Goal: Information Seeking & Learning: Learn about a topic

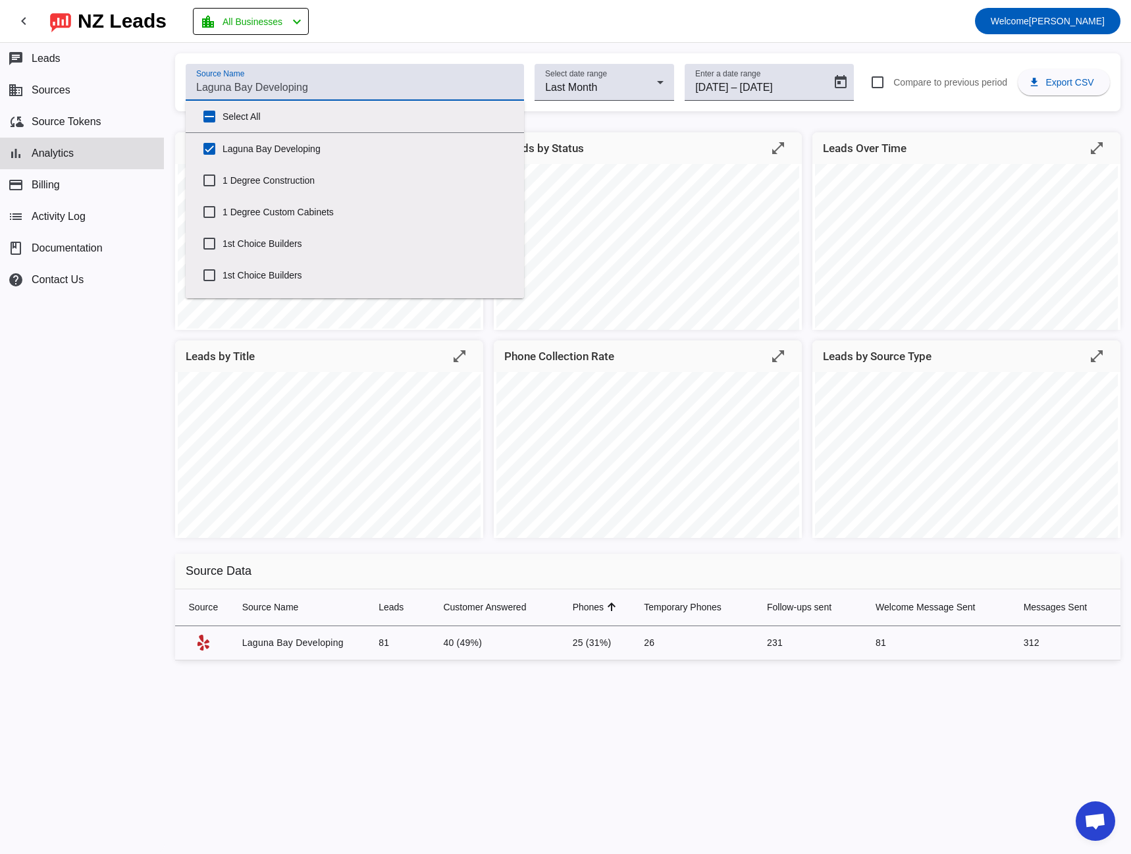
click at [238, 87] on input "Source Name" at bounding box center [354, 88] width 317 height 16
click at [207, 118] on input "Select All" at bounding box center [209, 116] width 26 height 26
checkbox input "true"
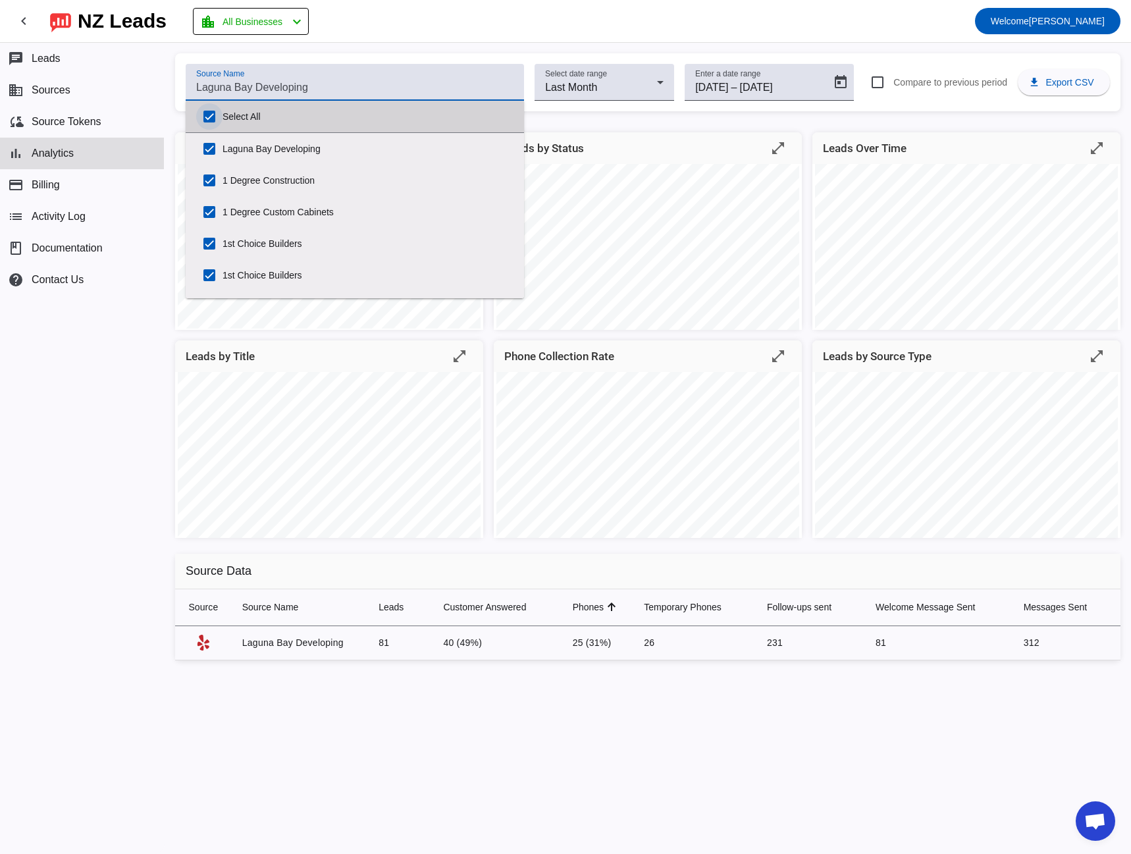
checkbox input "true"
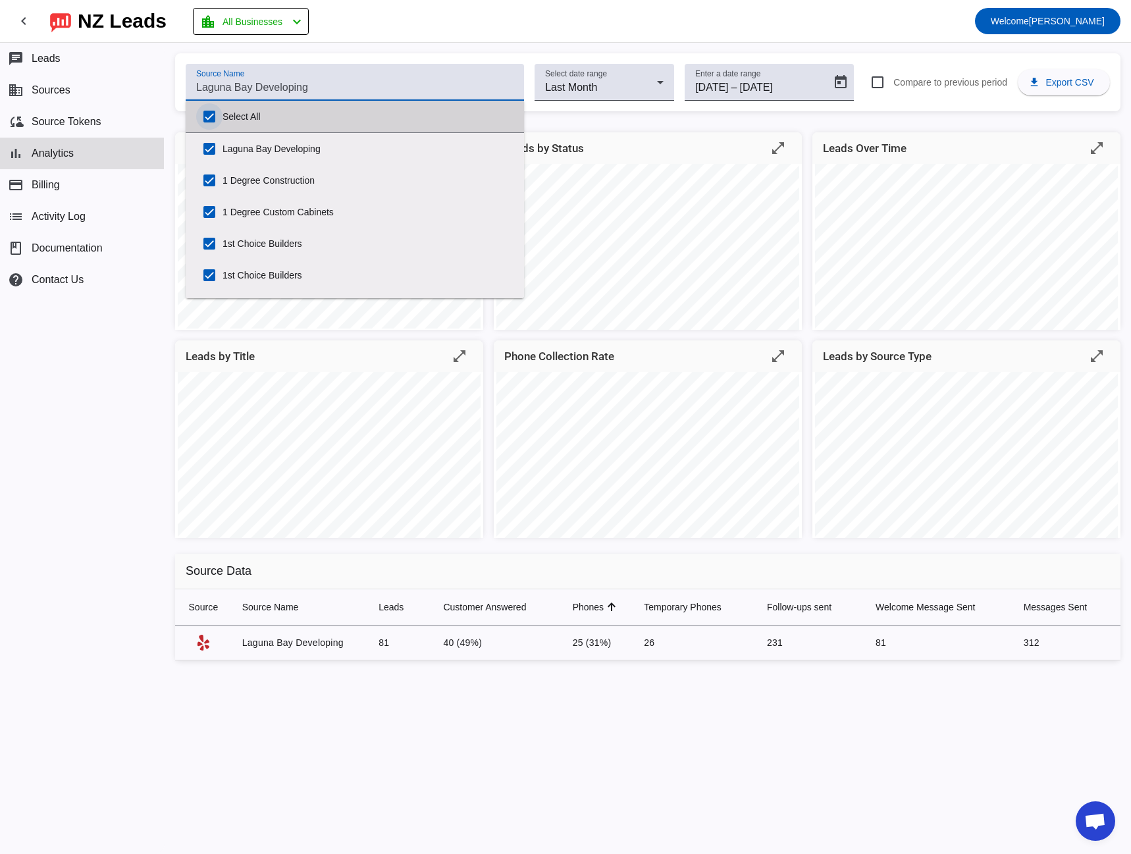
checkbox input "true"
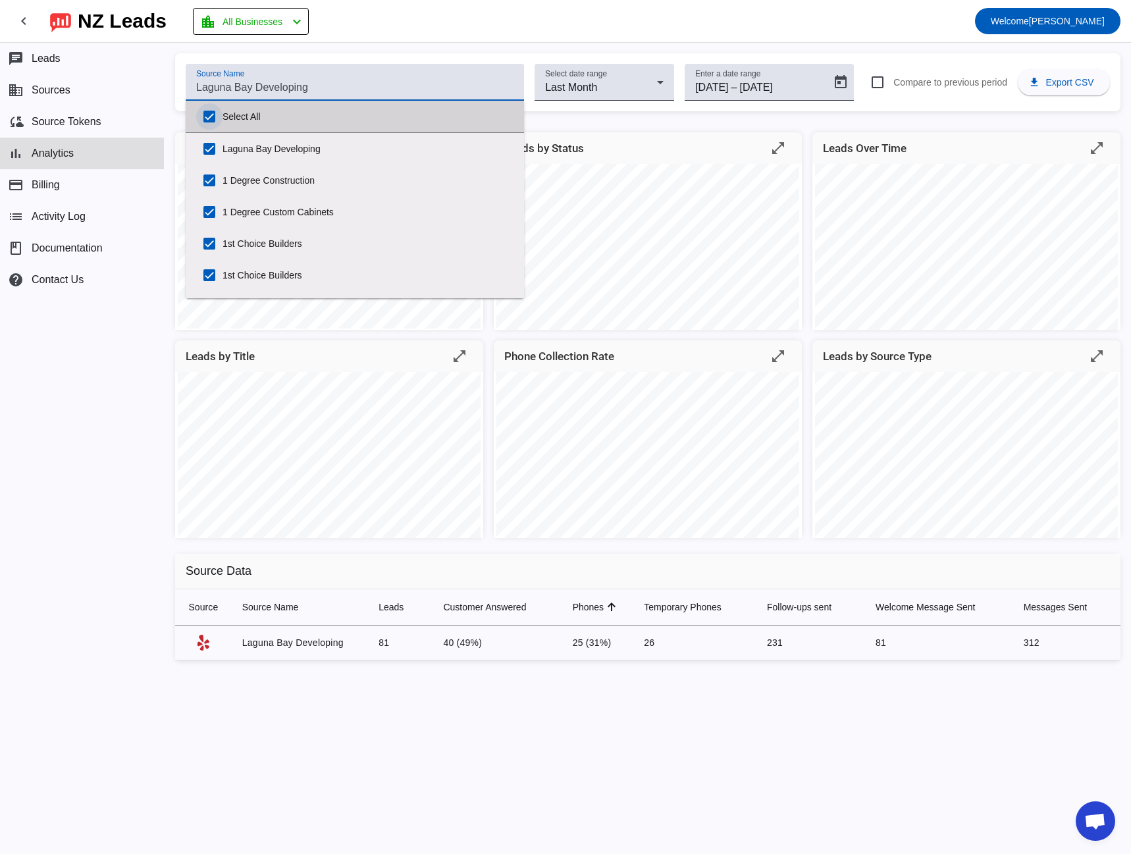
checkbox input "true"
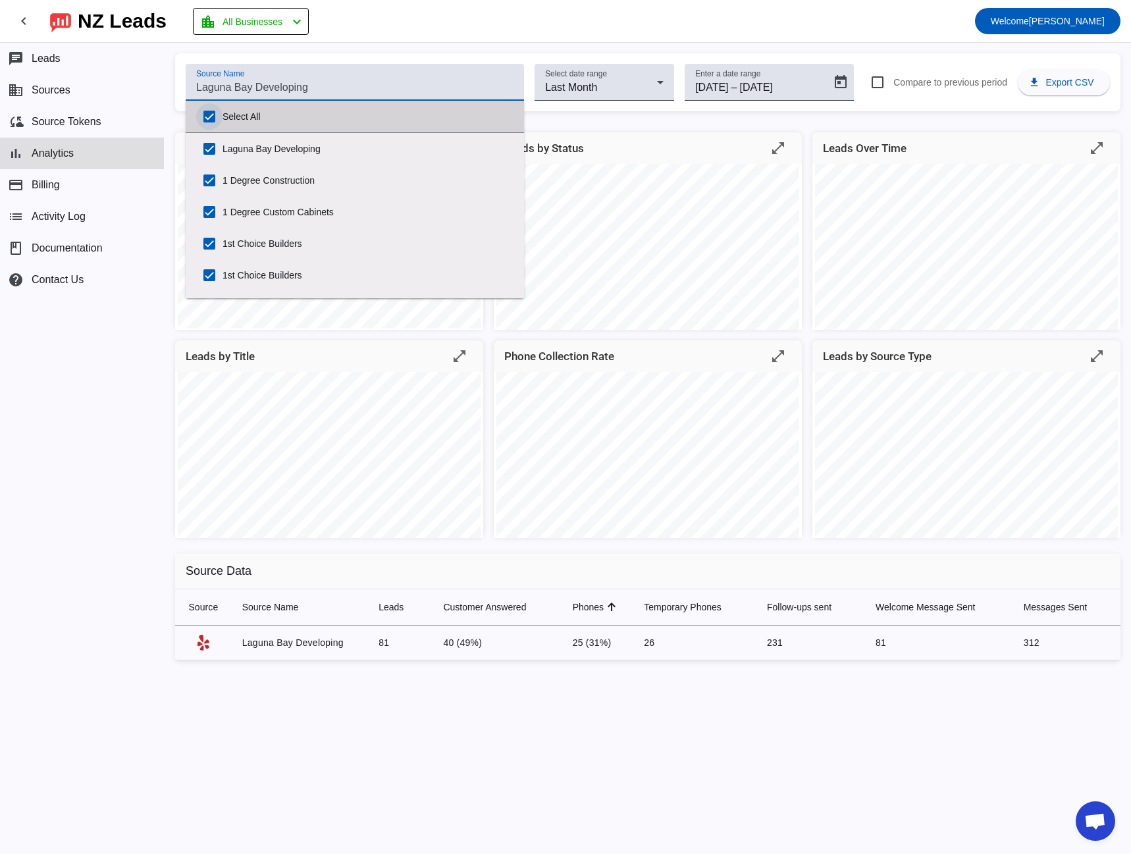
checkbox input "true"
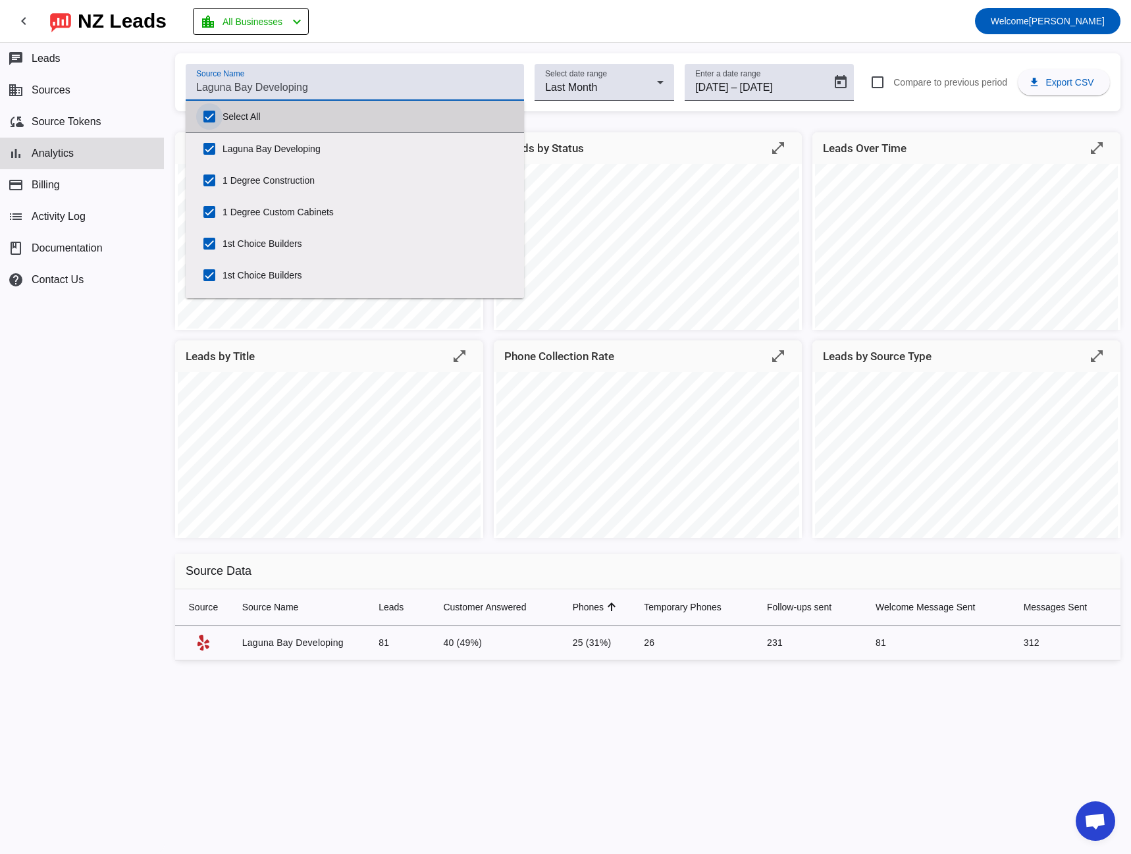
checkbox input "true"
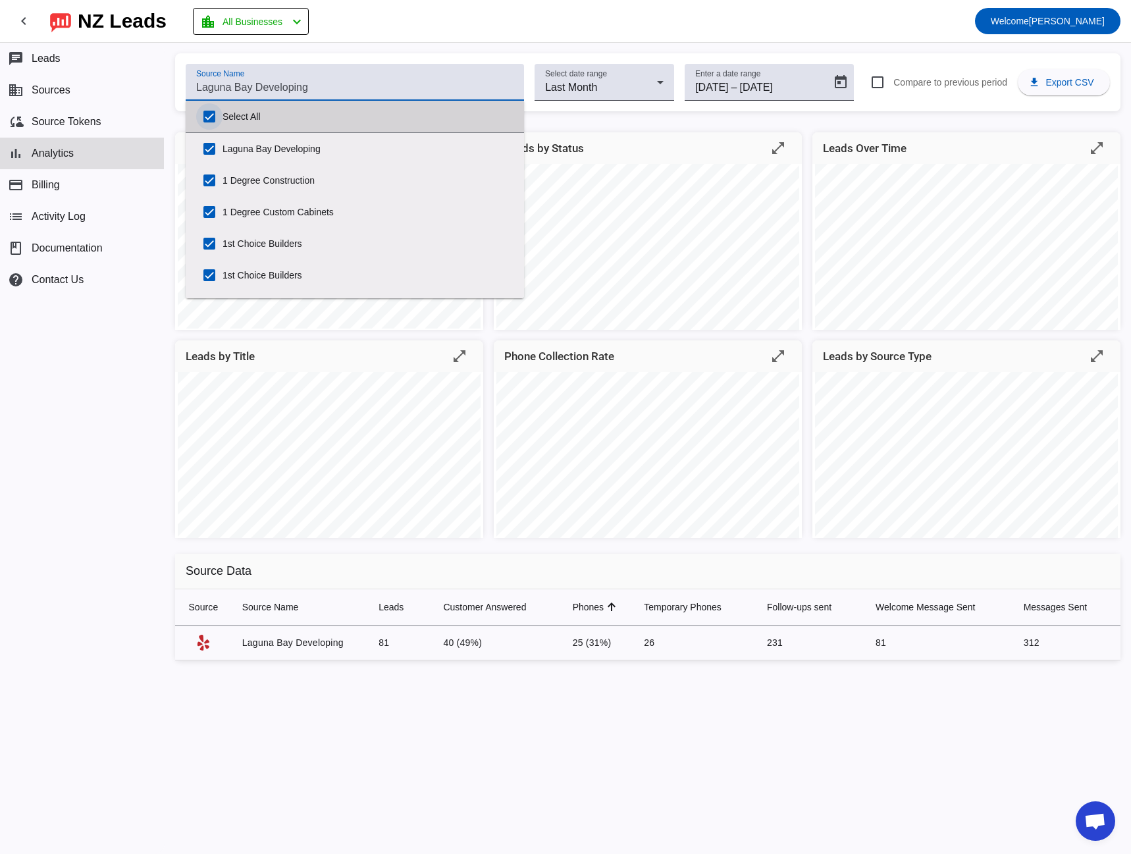
checkbox input "true"
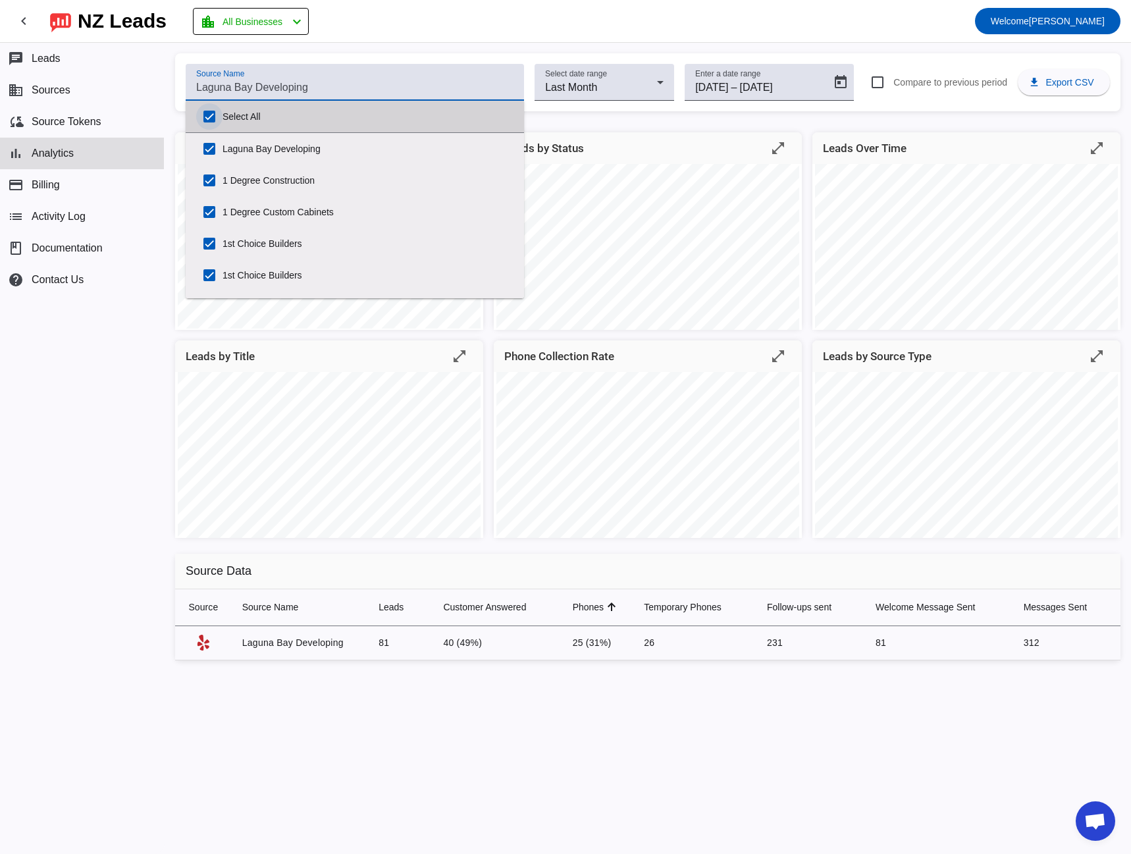
checkbox input "true"
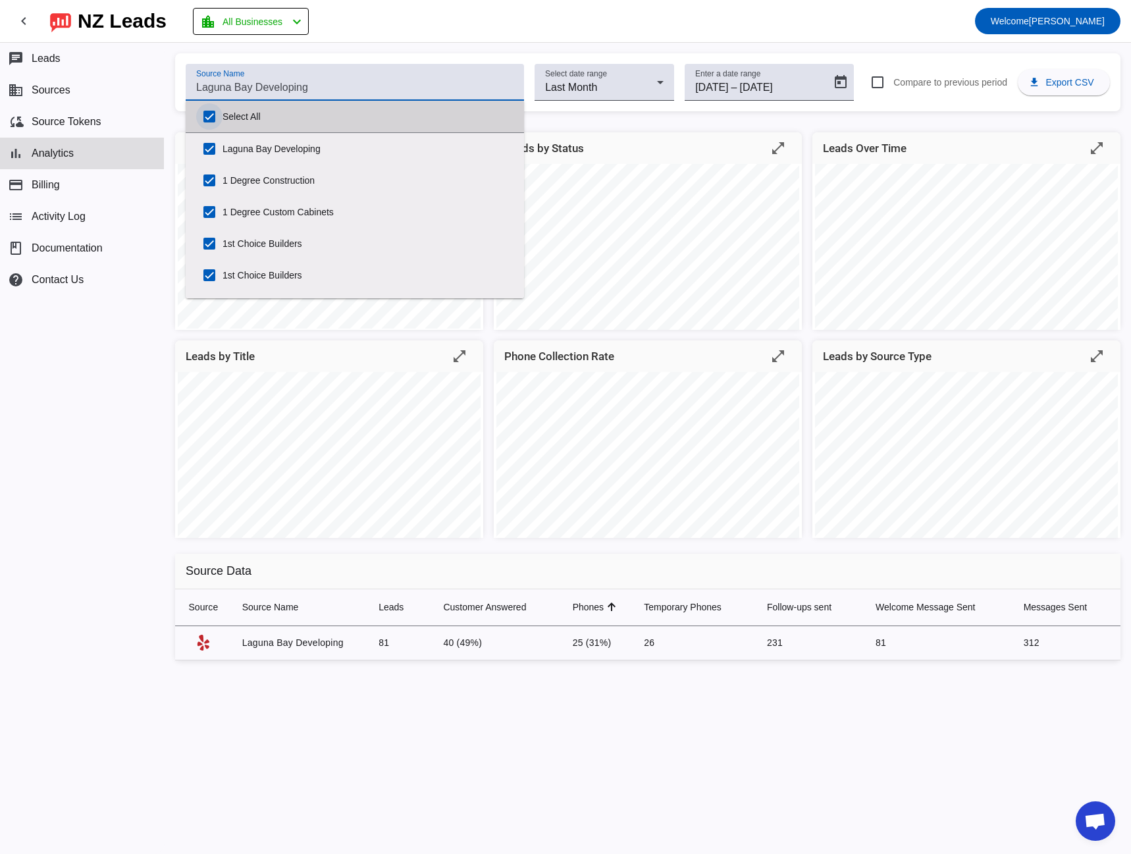
checkbox input "true"
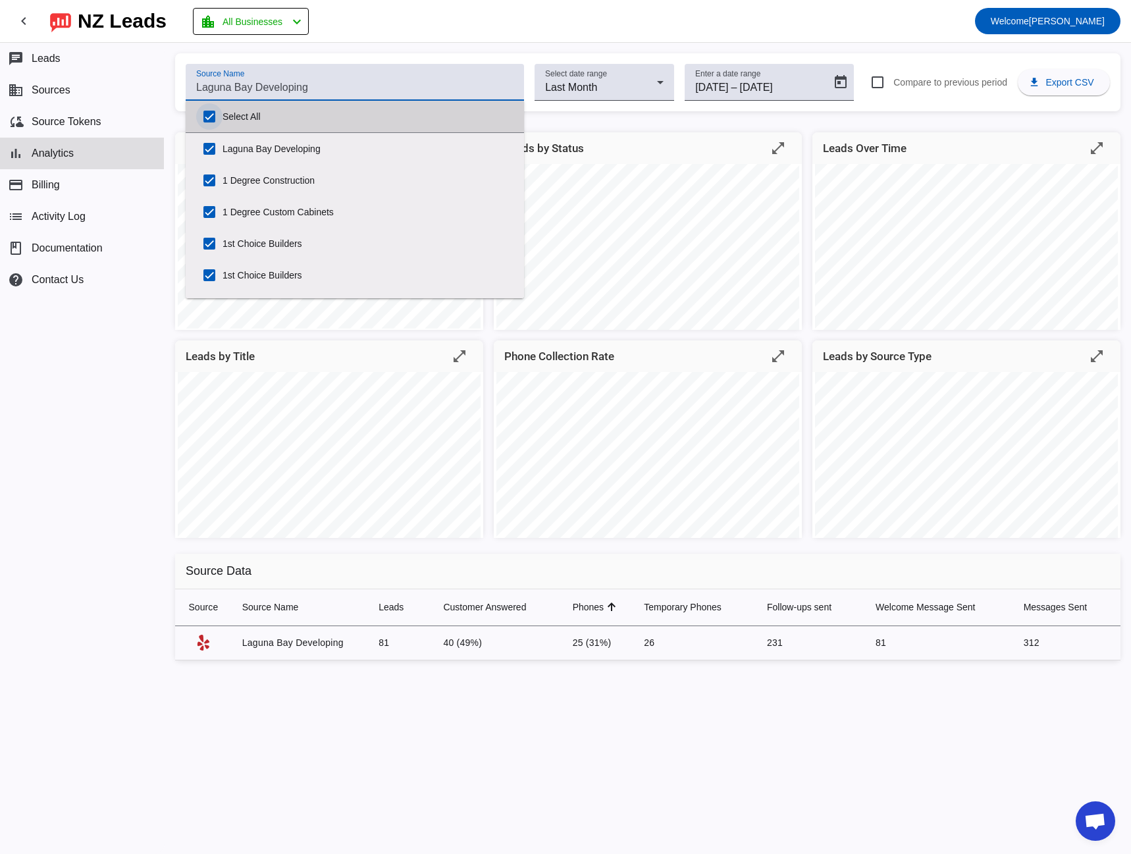
checkbox input "true"
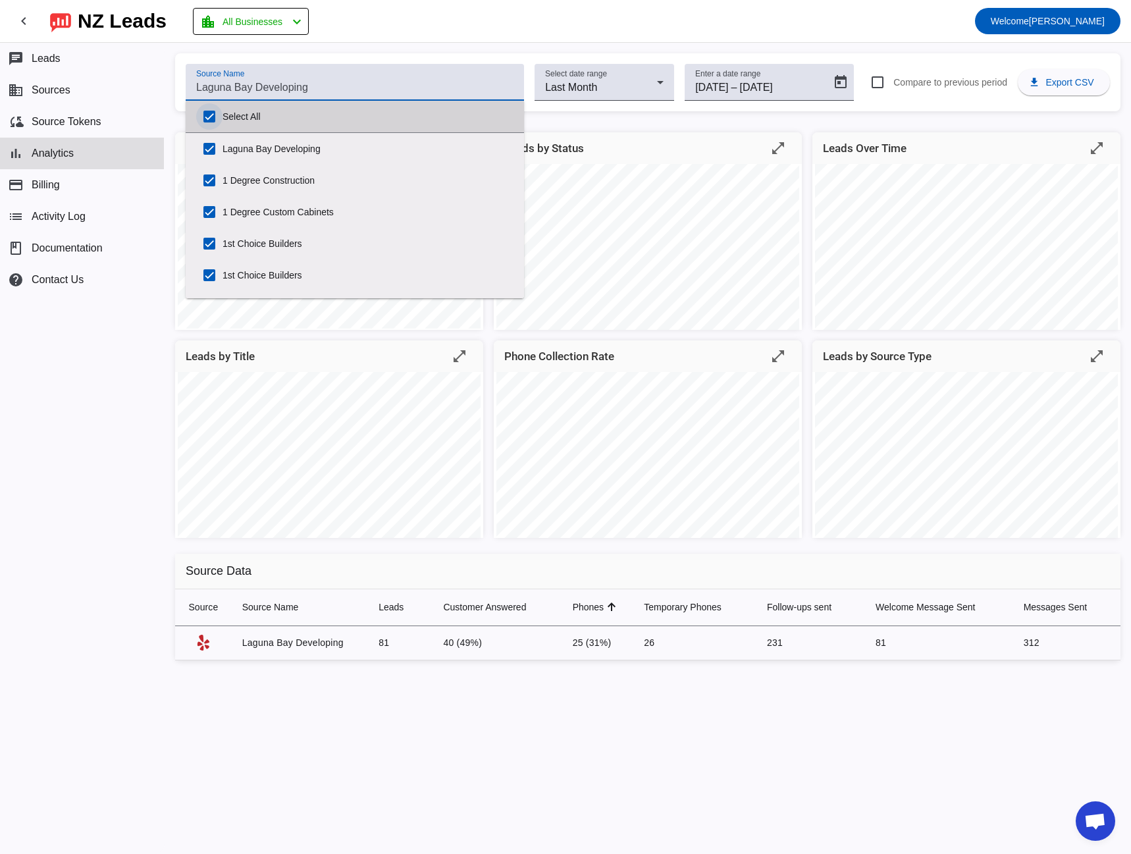
checkbox input "true"
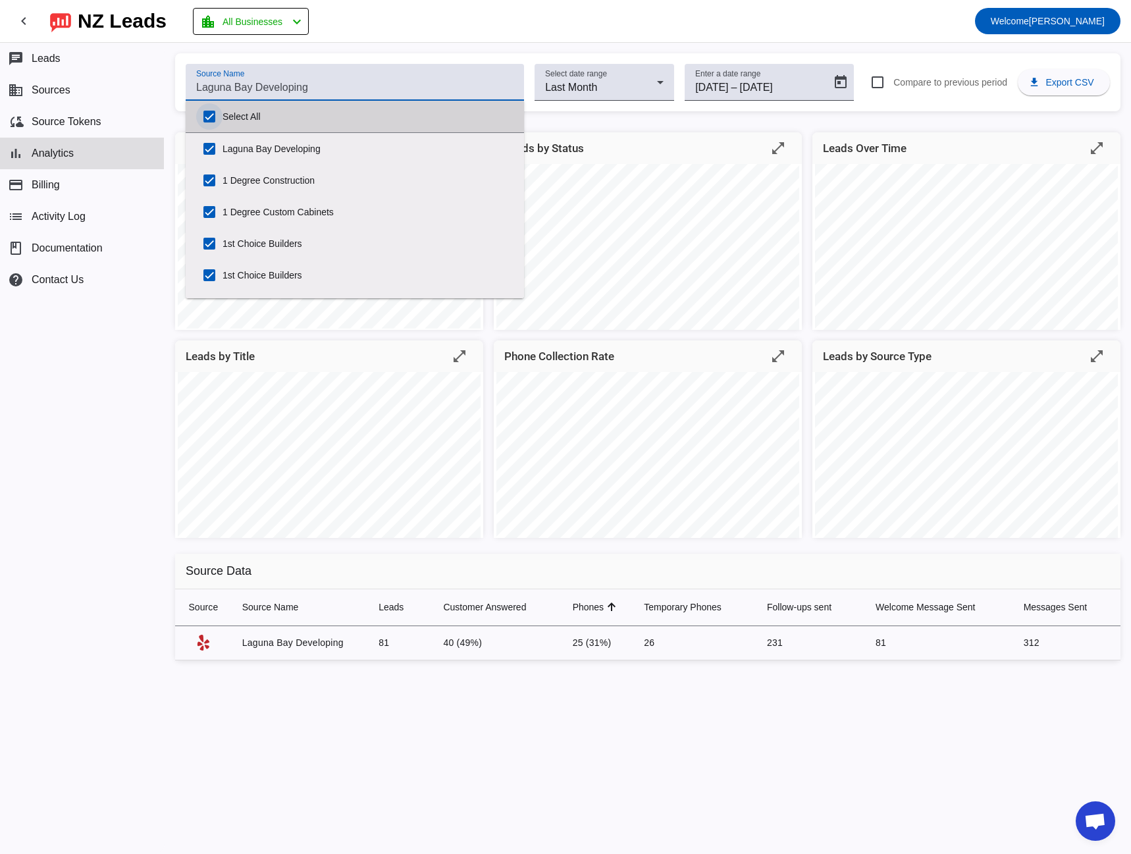
checkbox input "true"
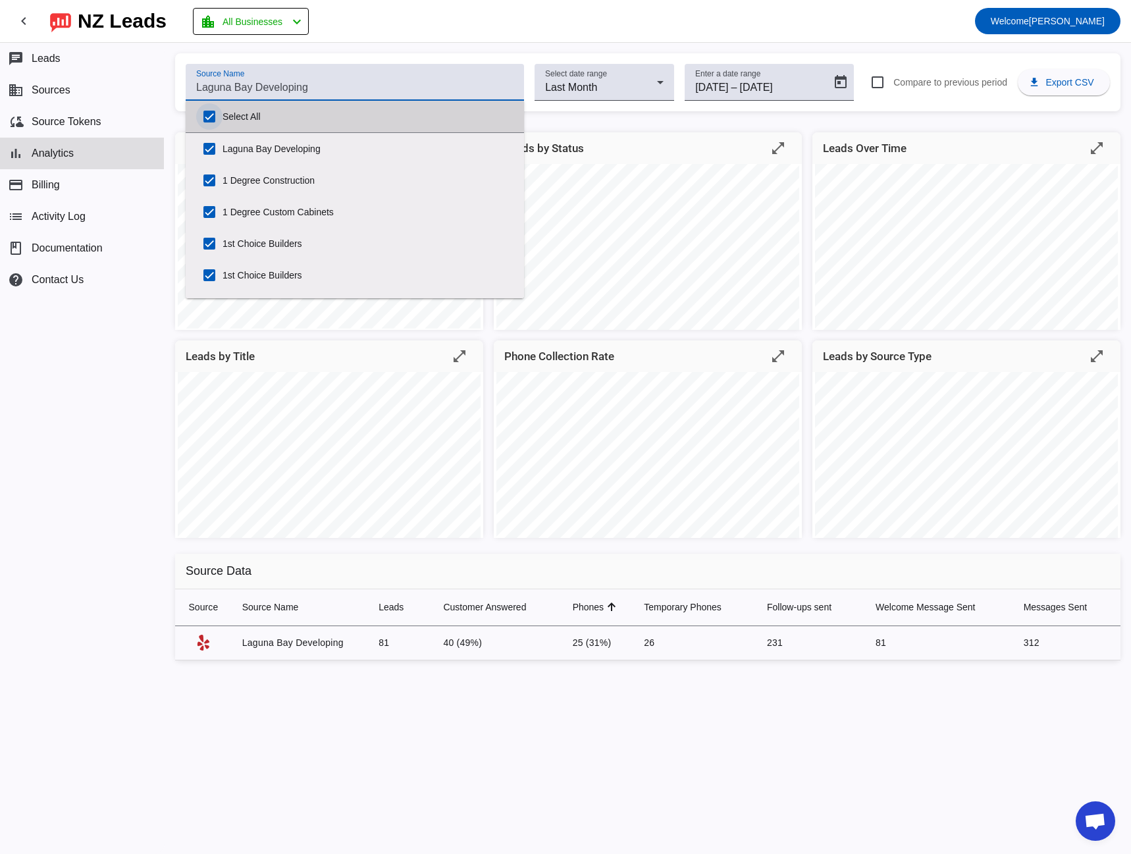
checkbox input "true"
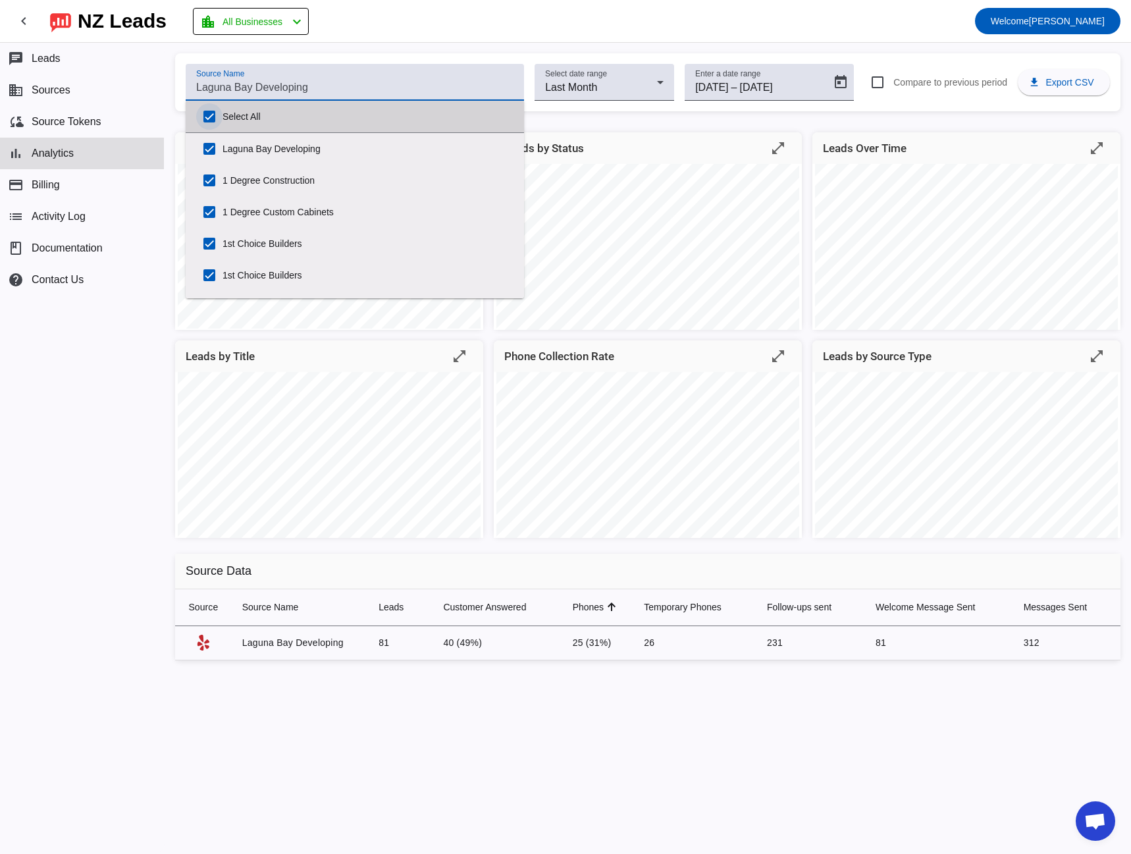
checkbox input "true"
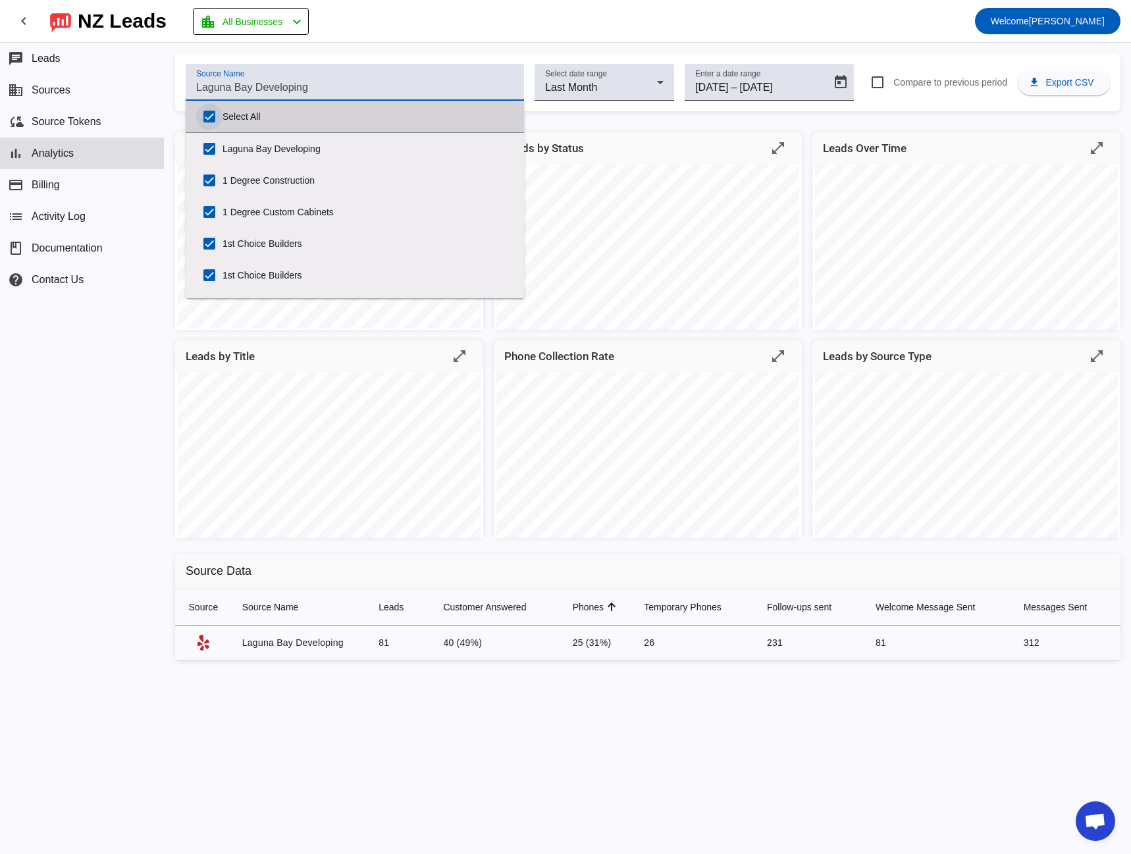
checkbox input "true"
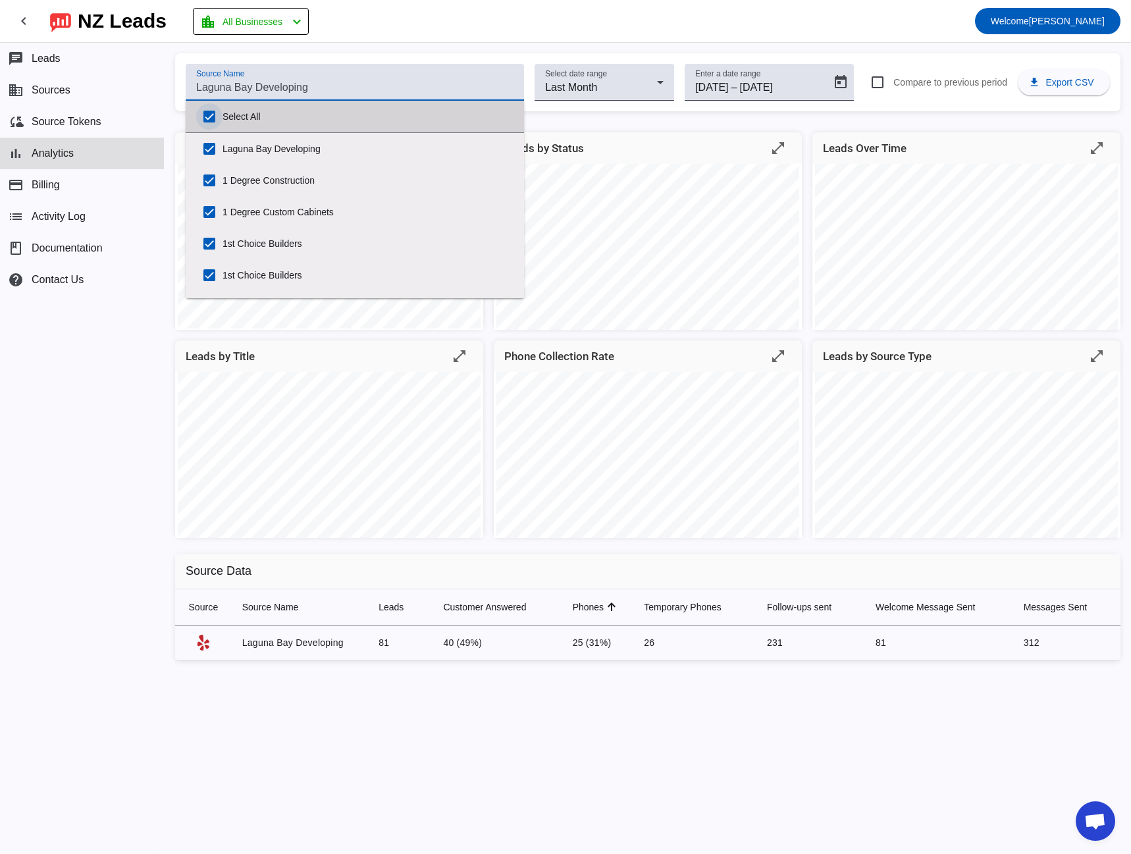
checkbox input "true"
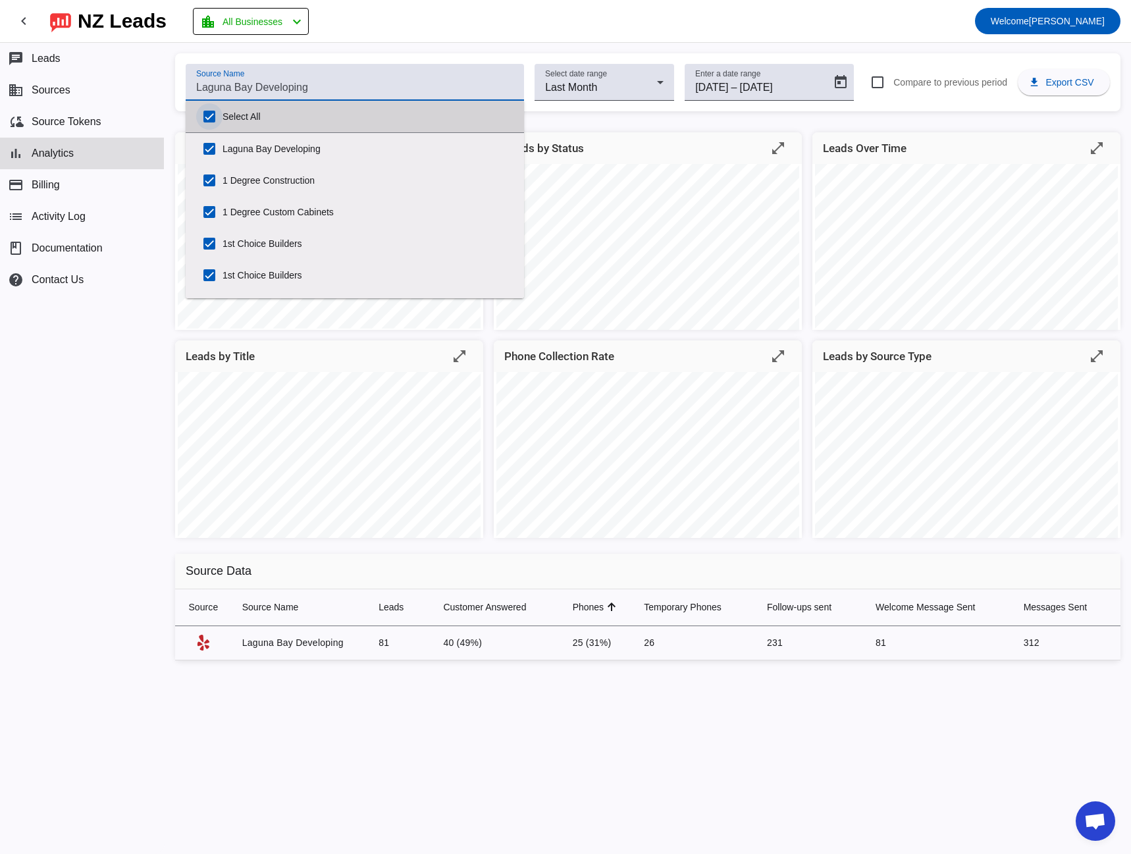
checkbox input "true"
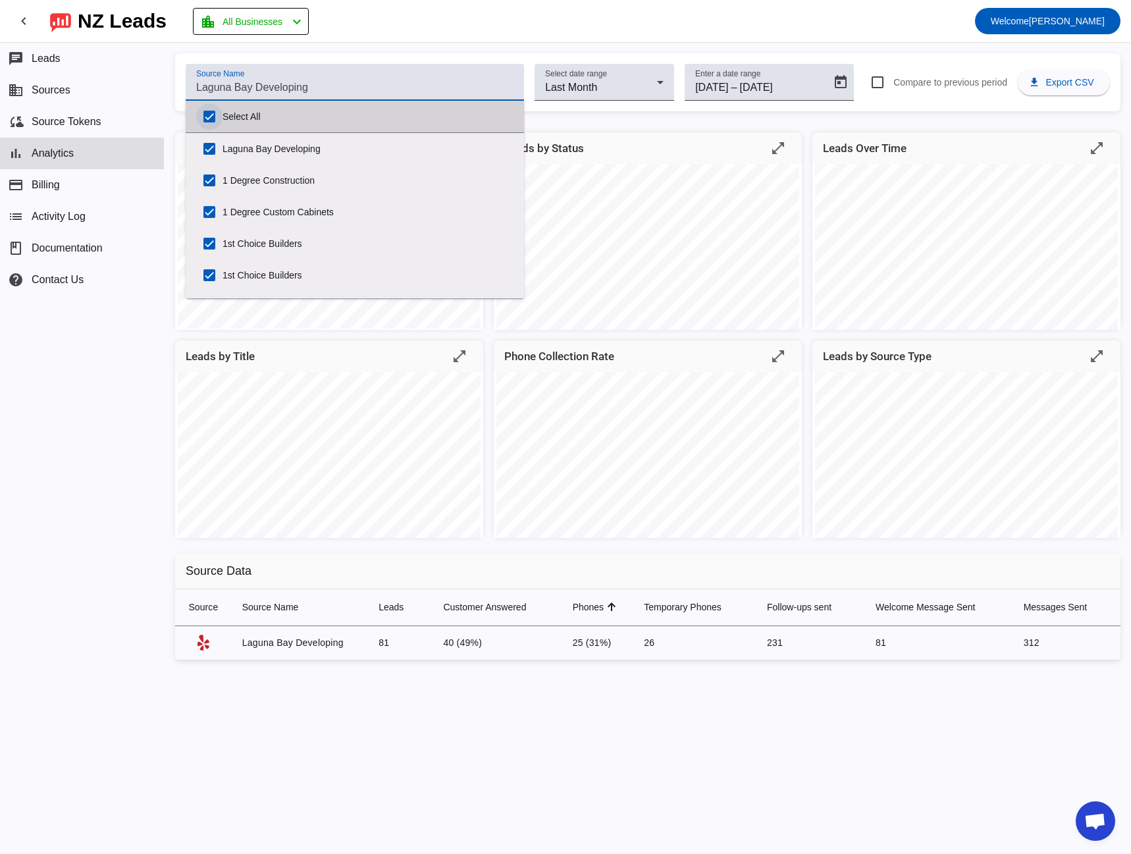
checkbox input "true"
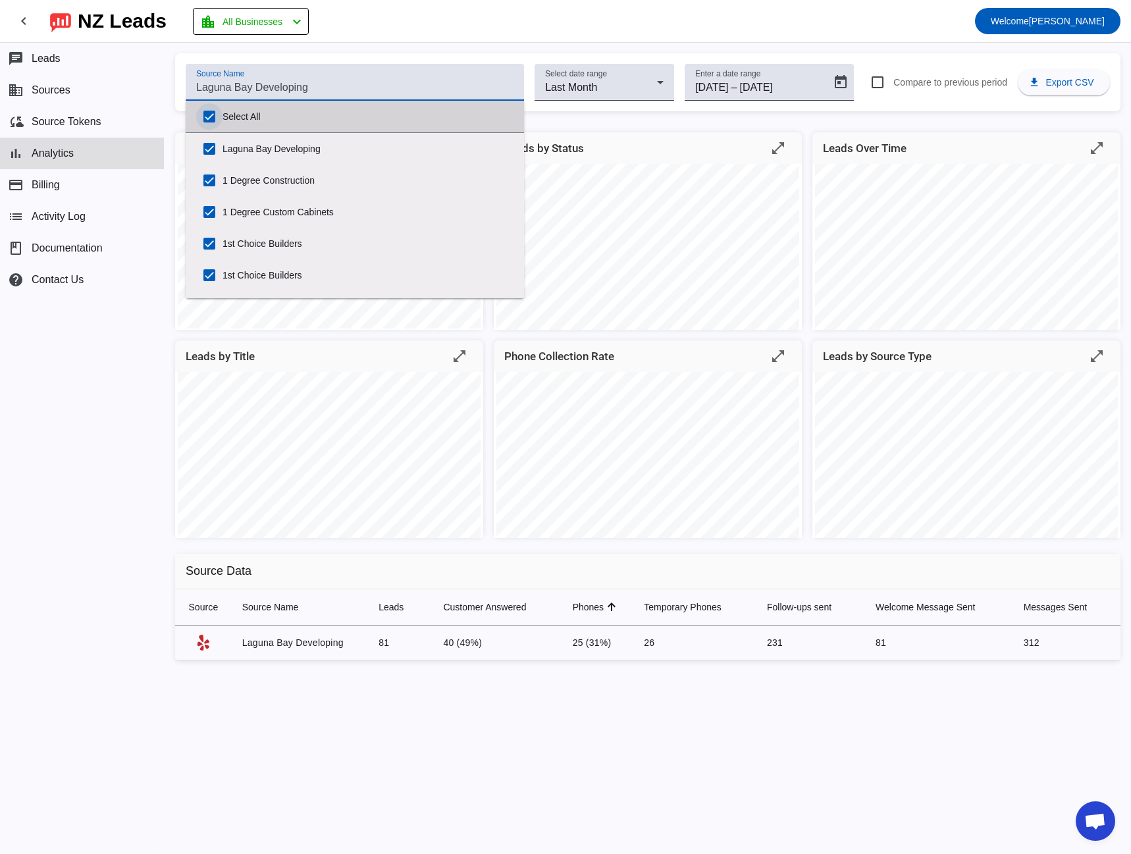
checkbox input "true"
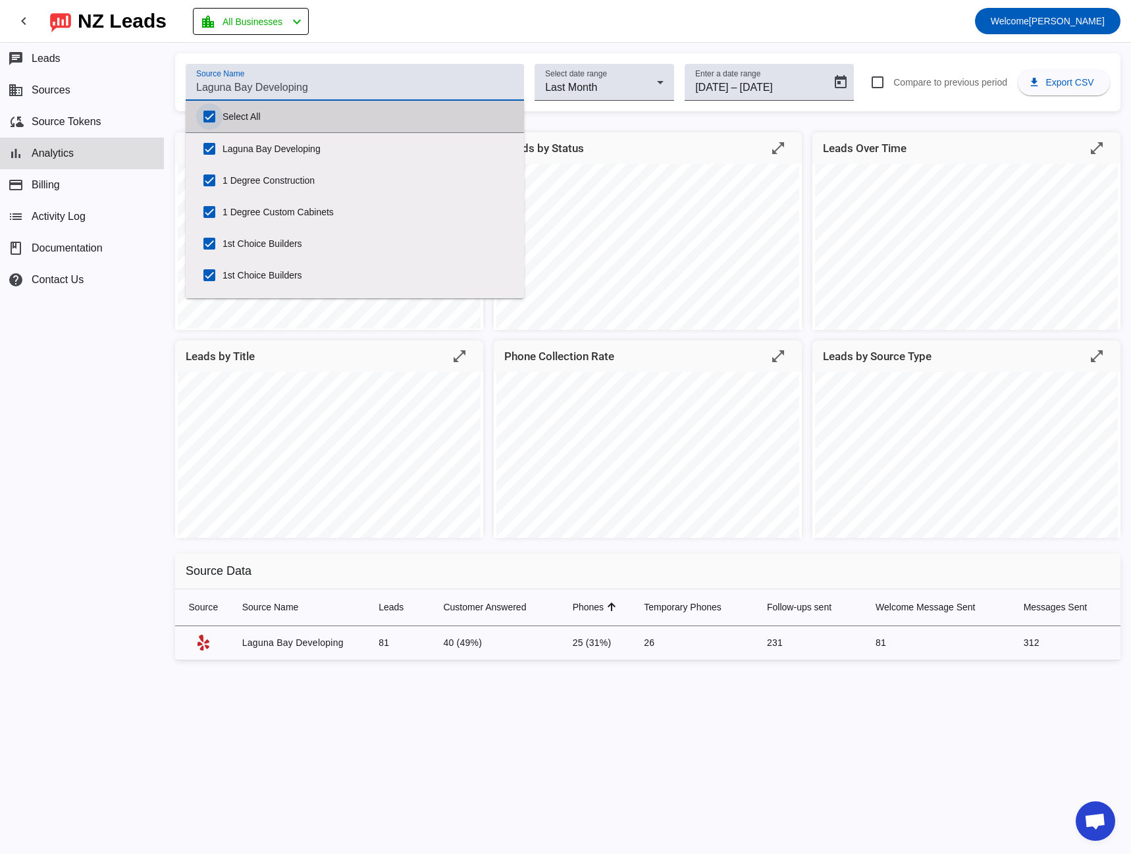
checkbox input "true"
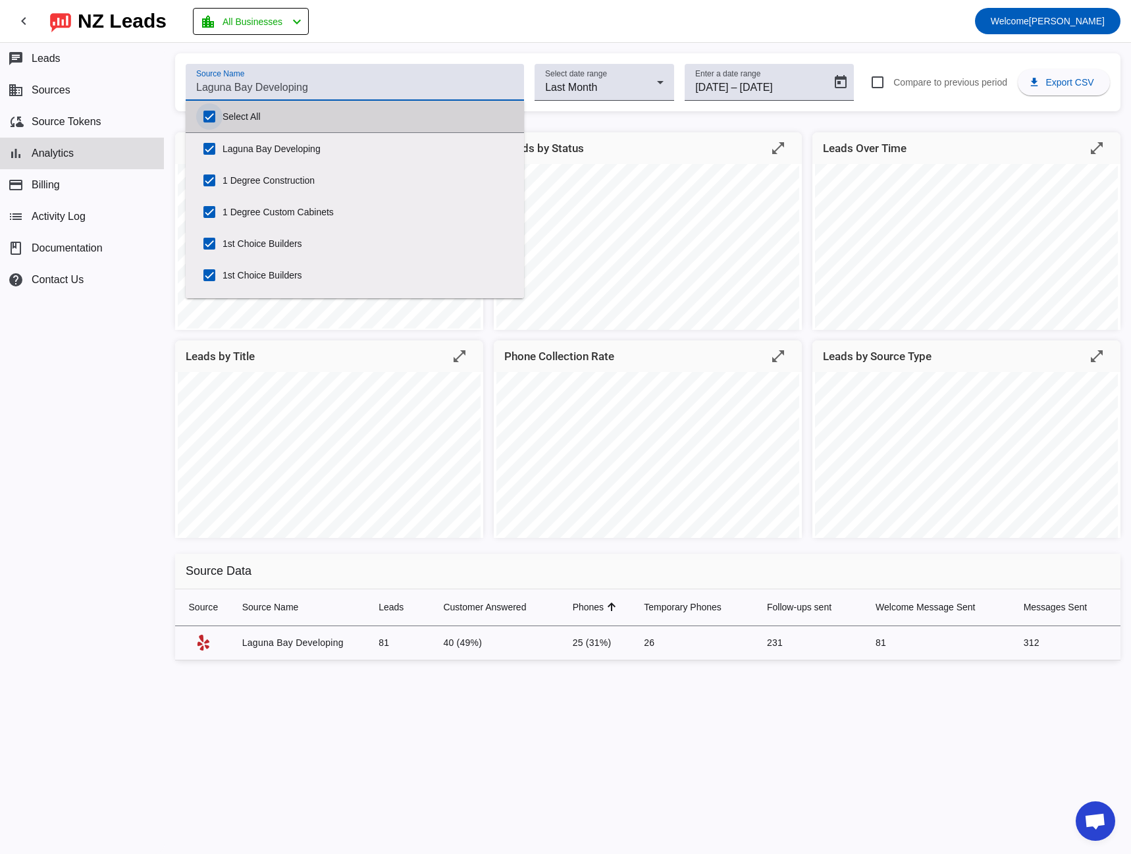
checkbox input "true"
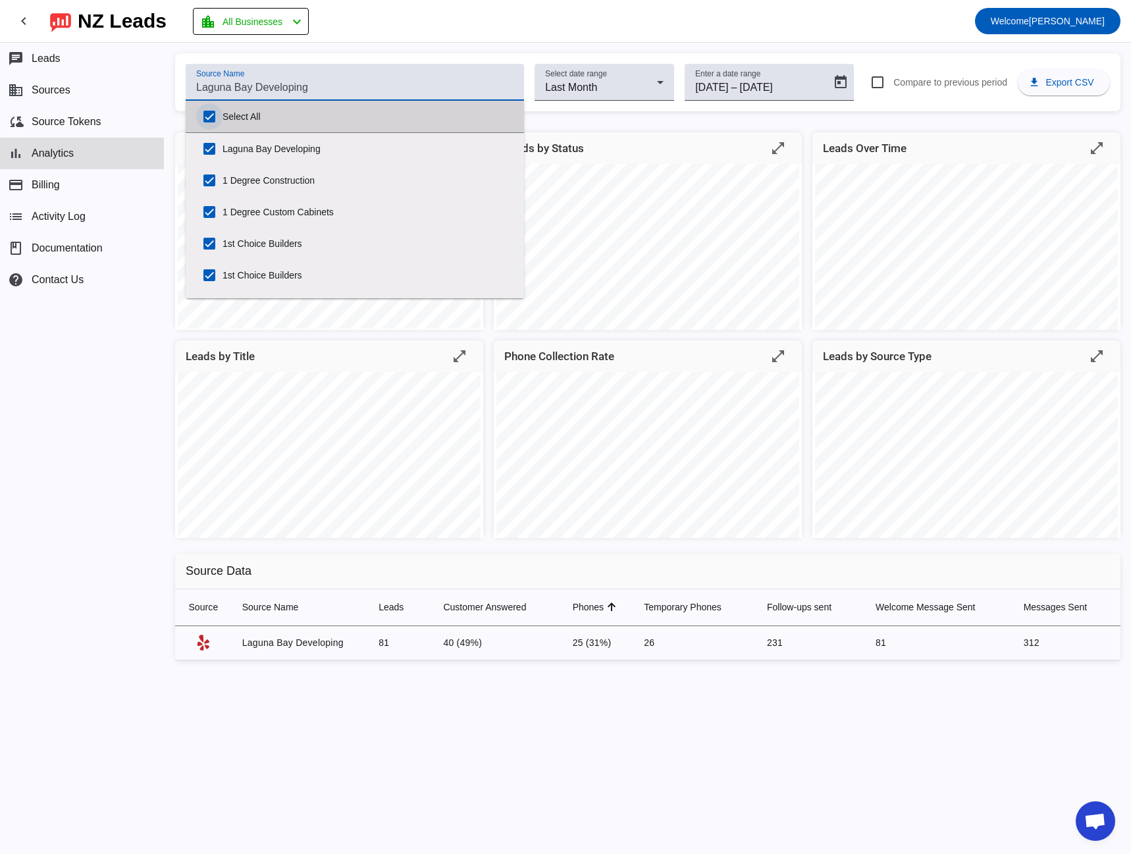
checkbox input "true"
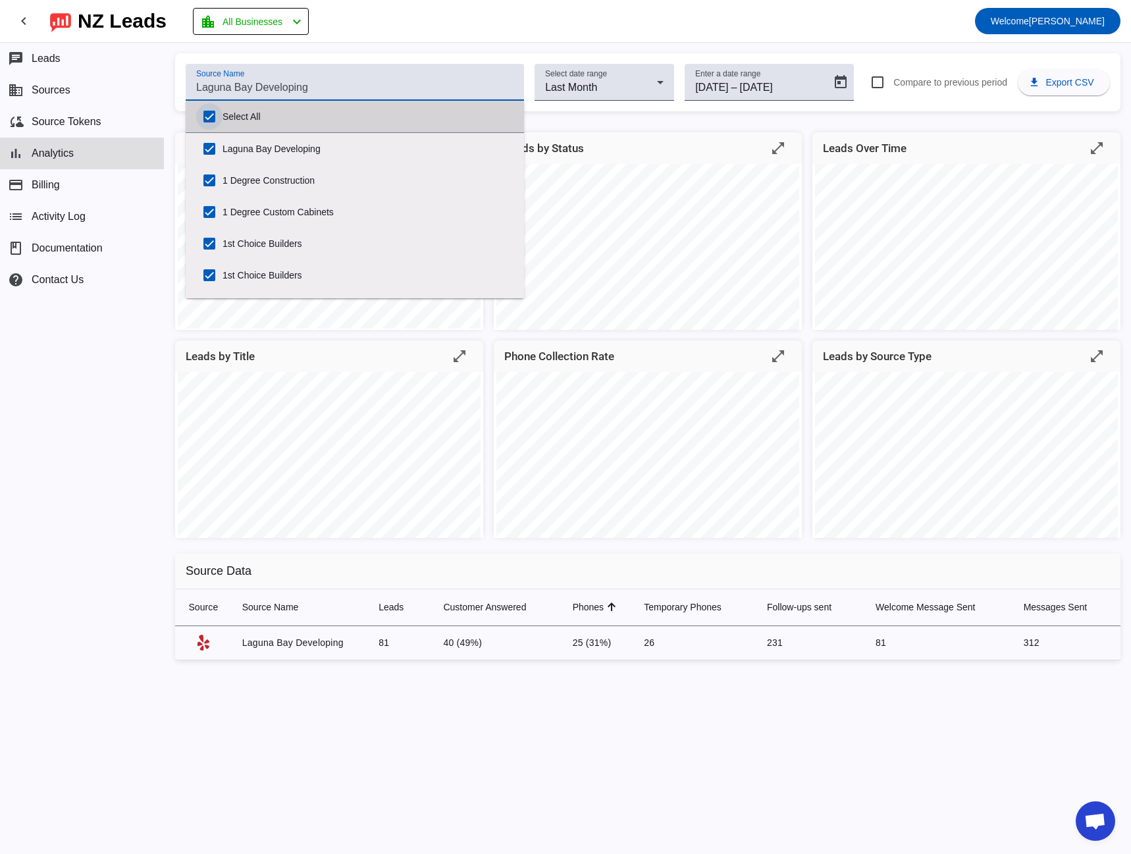
checkbox input "true"
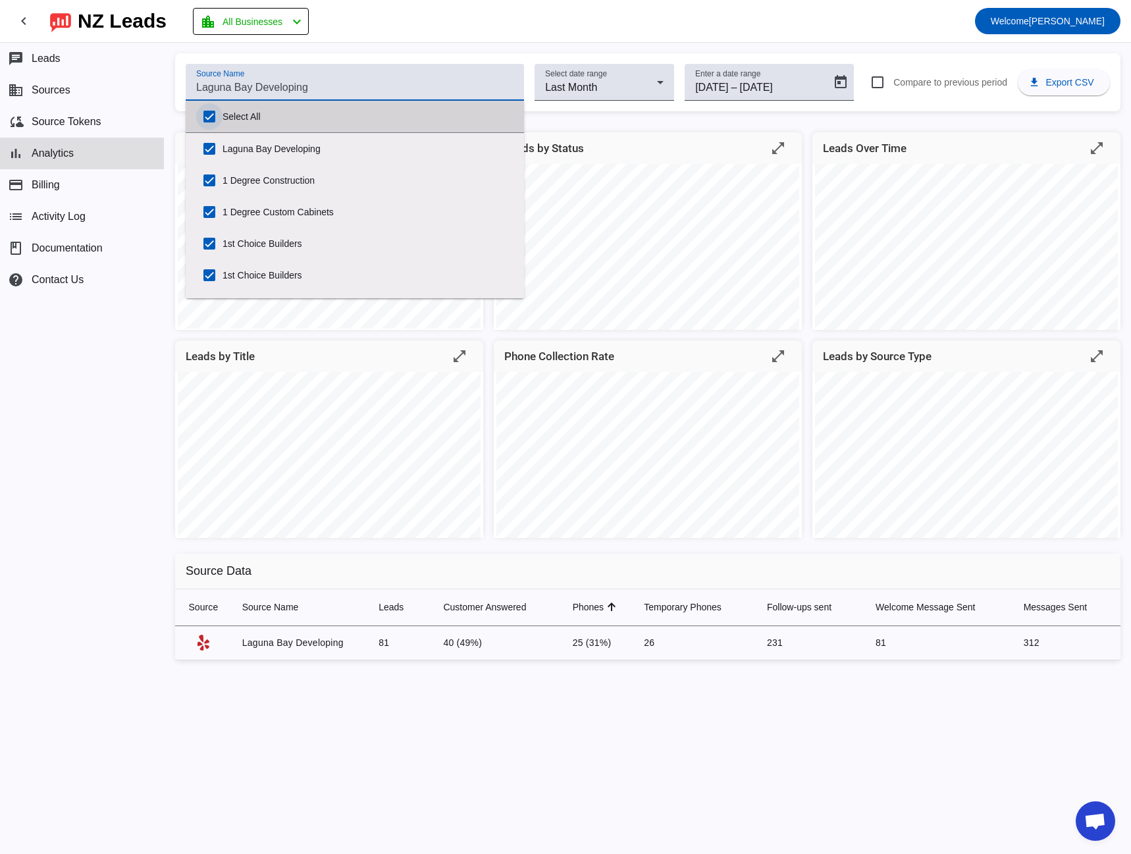
checkbox input "true"
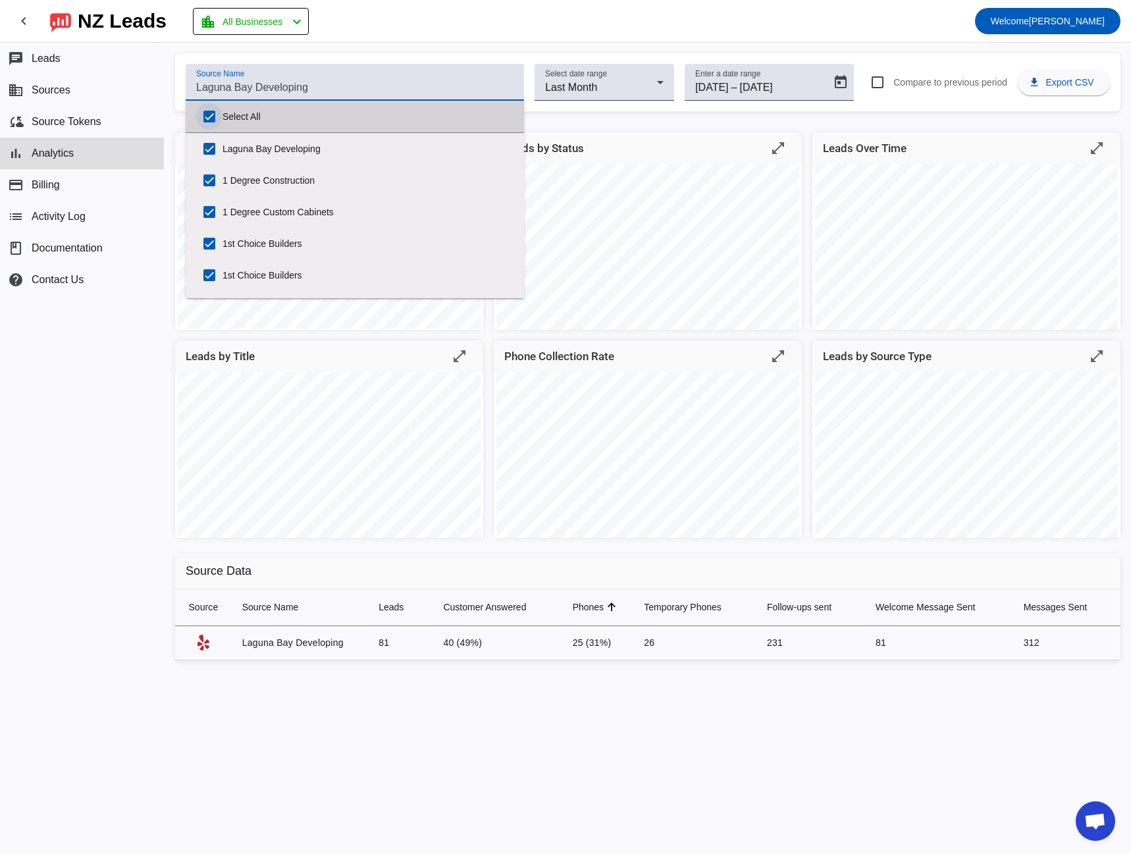
checkbox input "true"
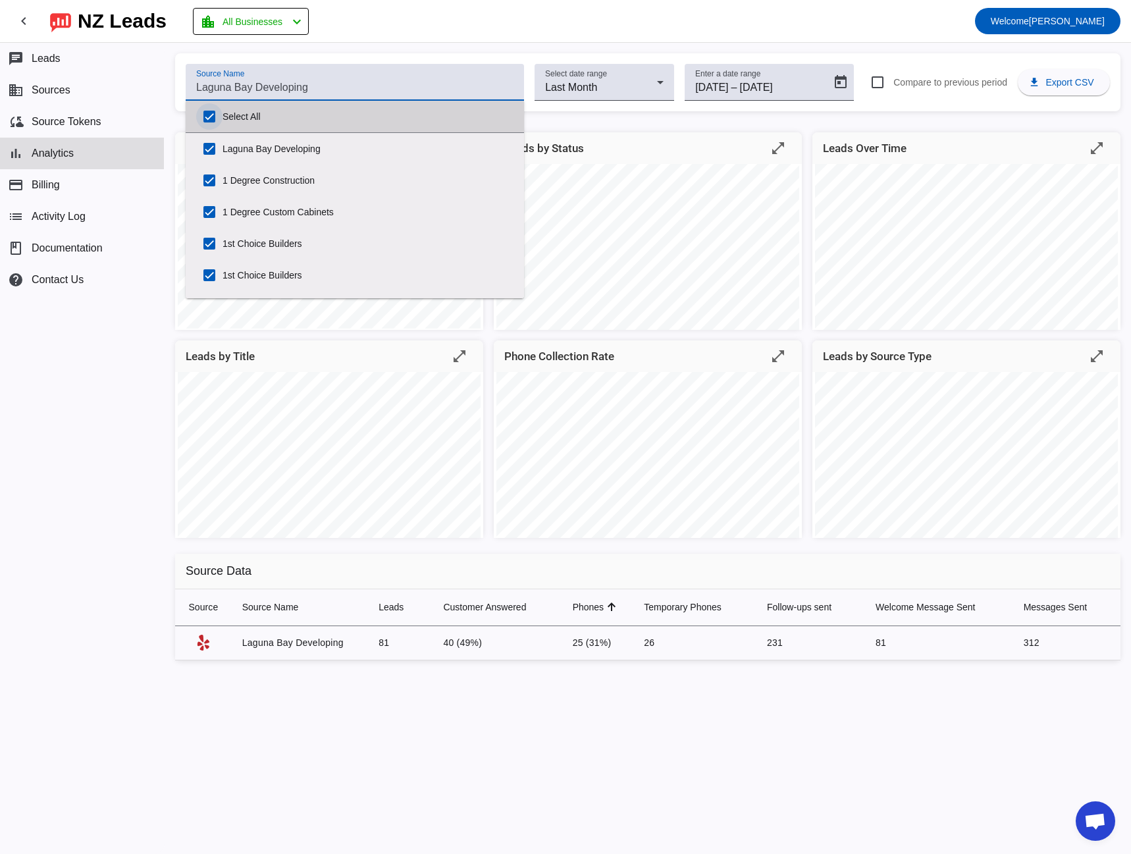
checkbox input "true"
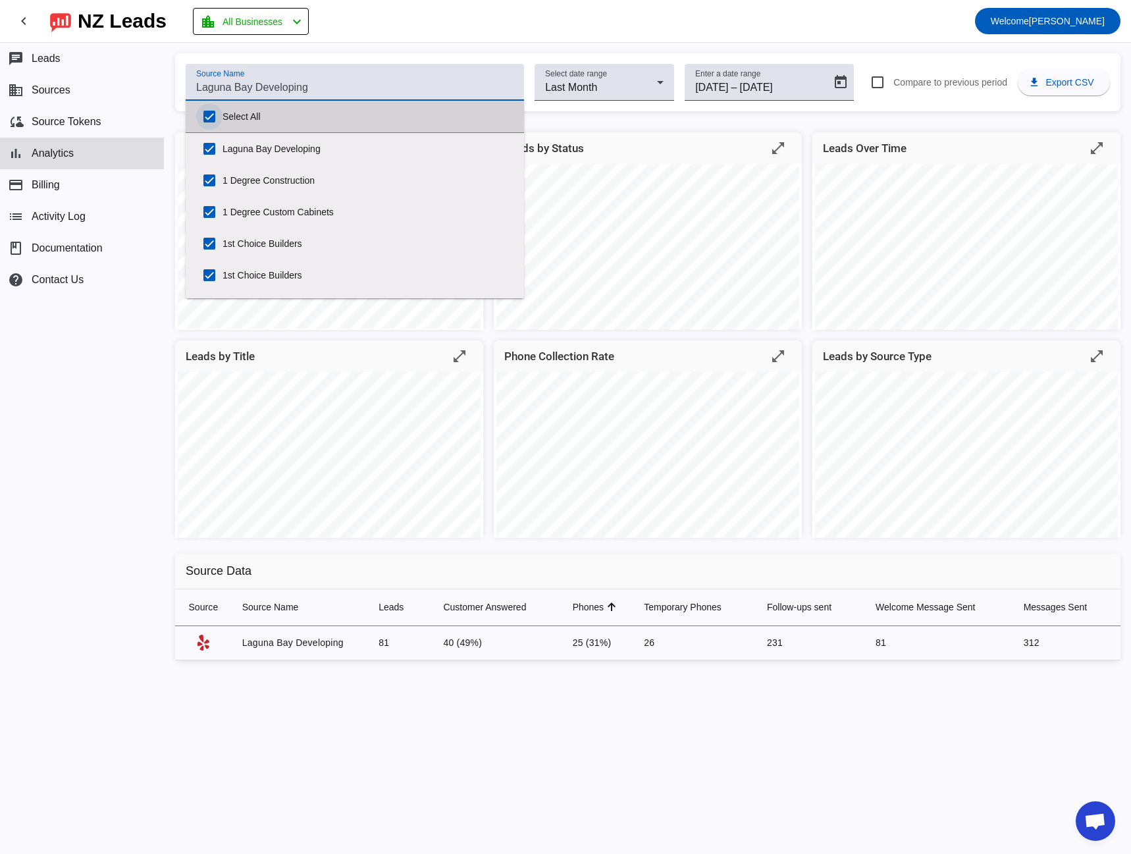
checkbox input "true"
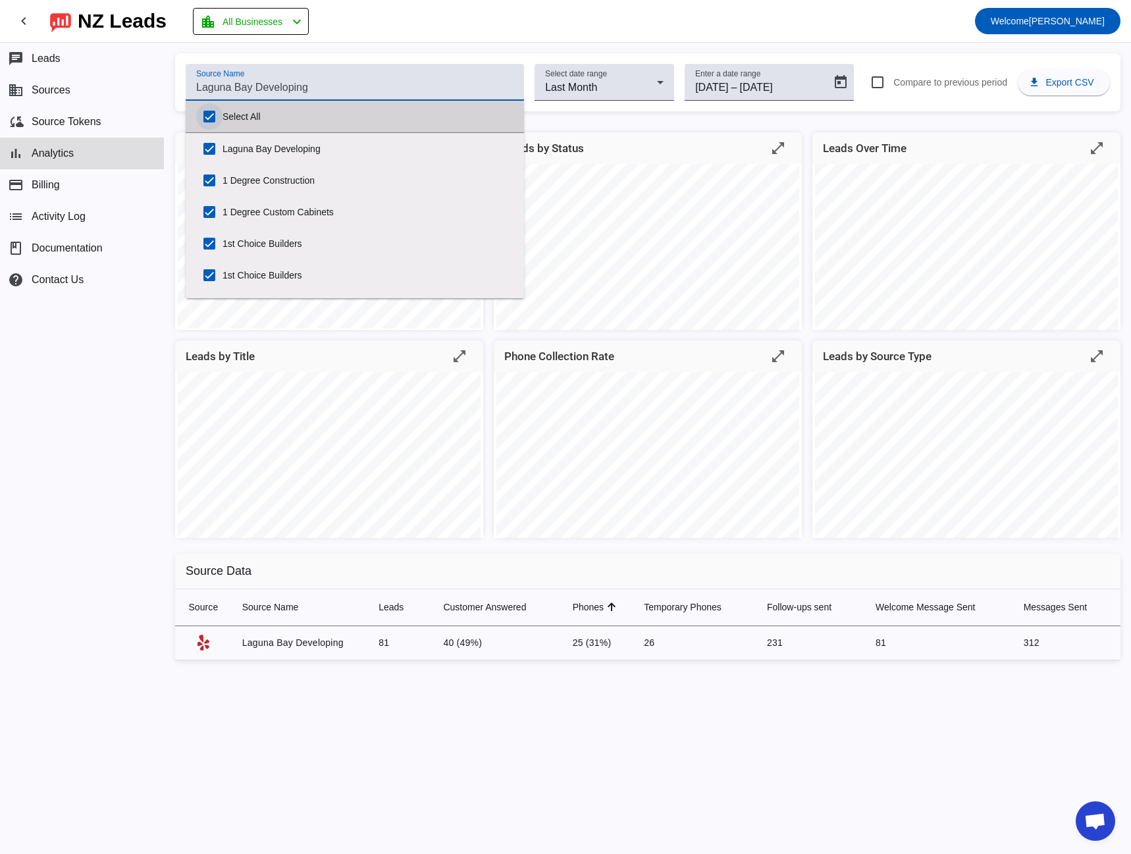
checkbox input "true"
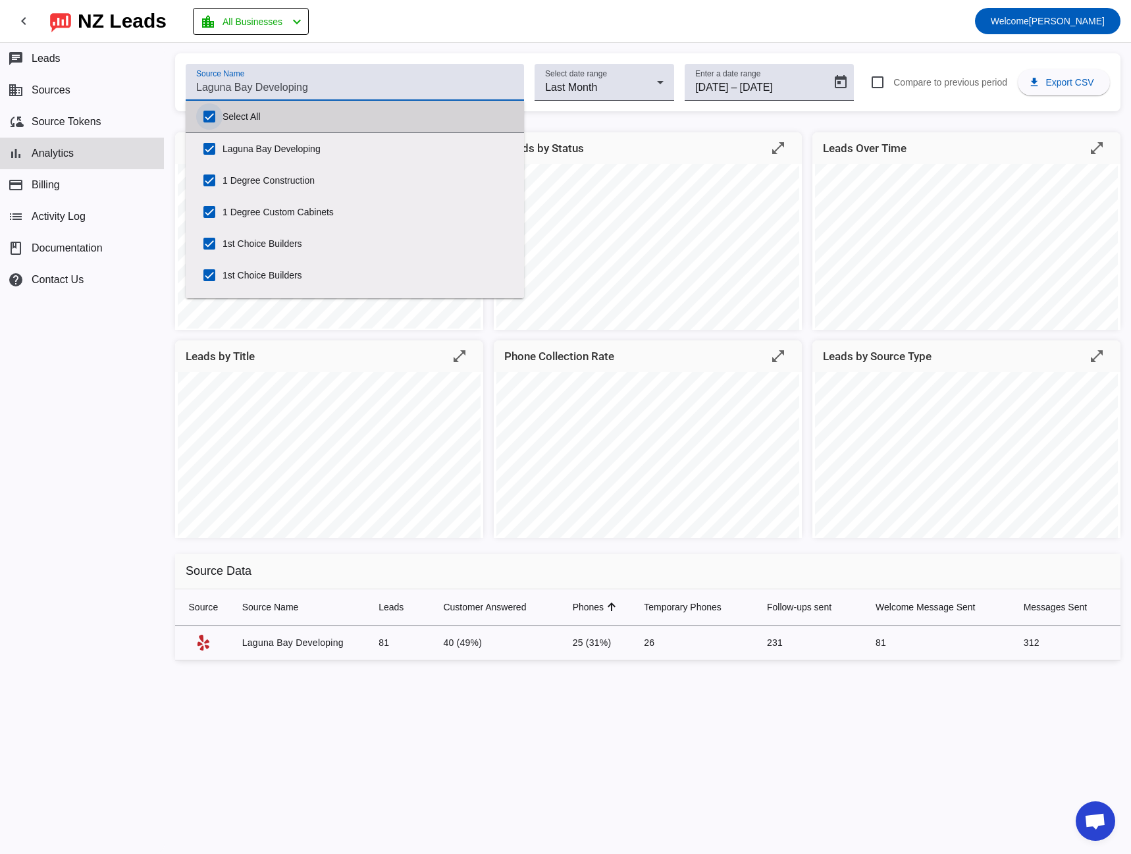
checkbox input "true"
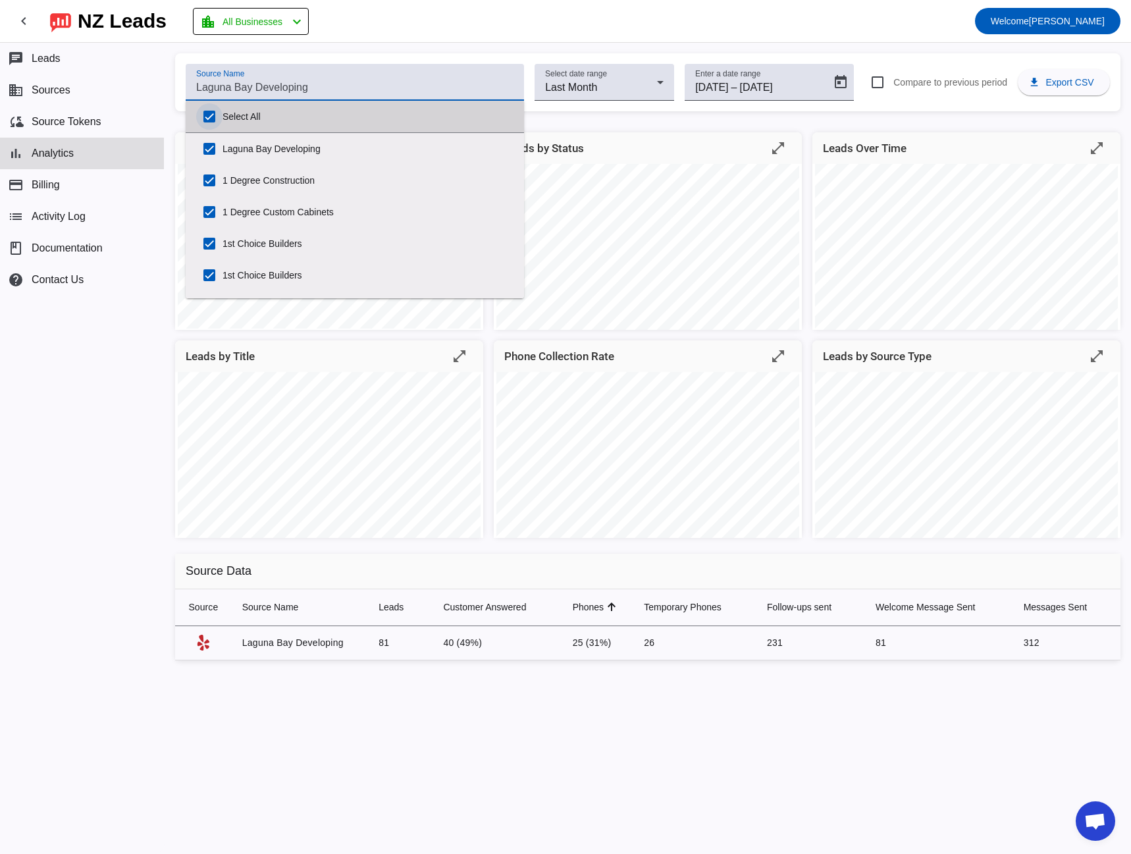
checkbox input "true"
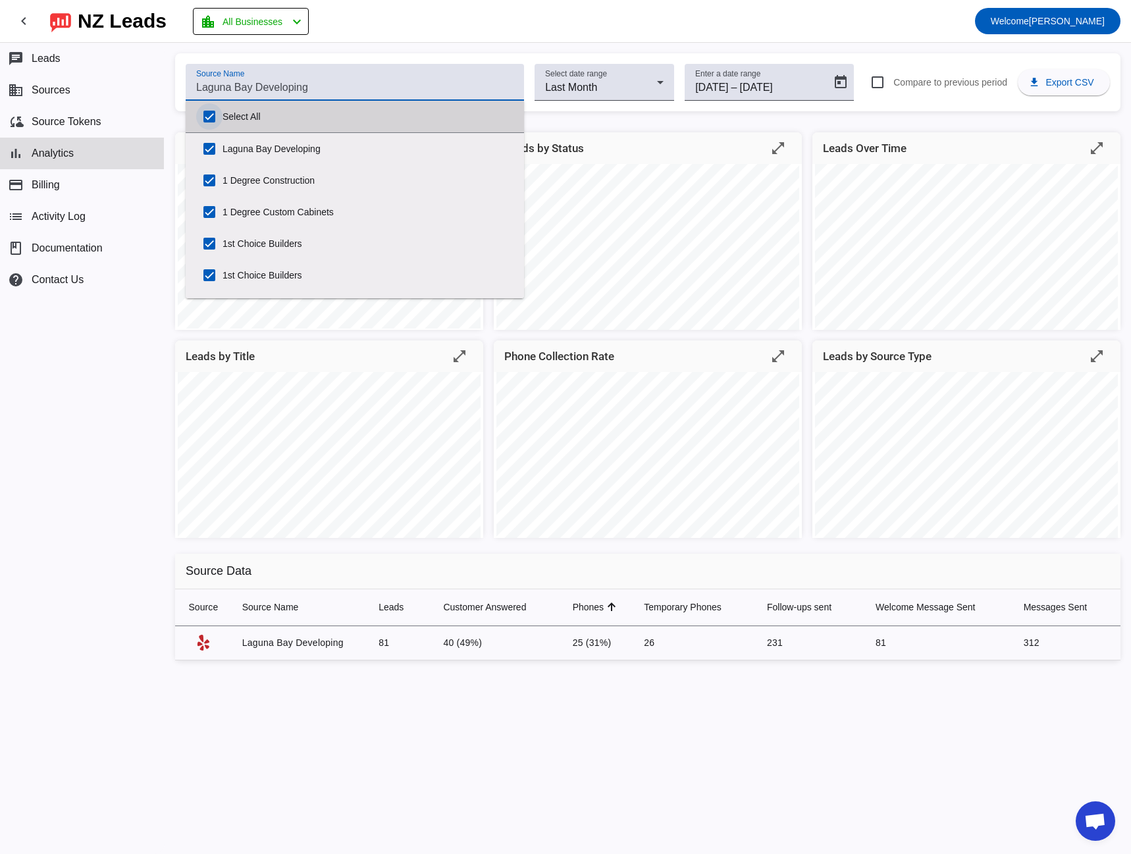
checkbox input "true"
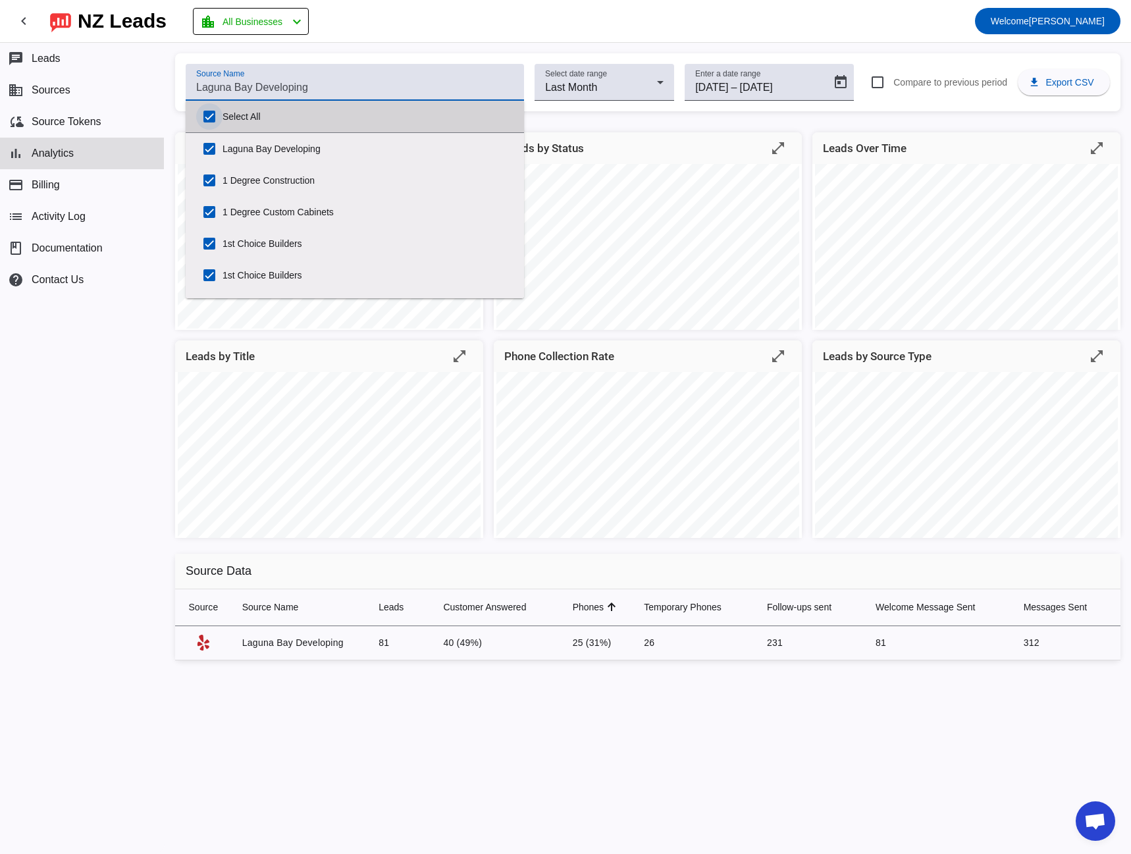
checkbox input "true"
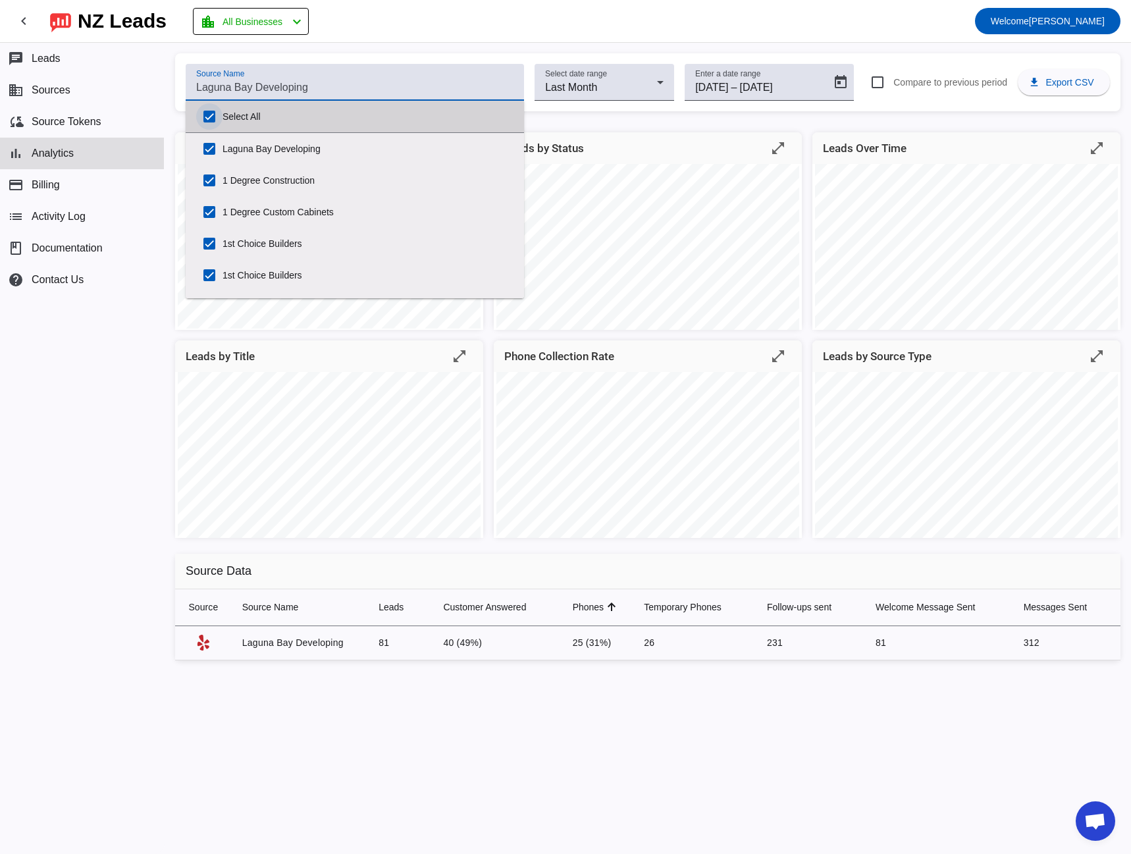
checkbox input "true"
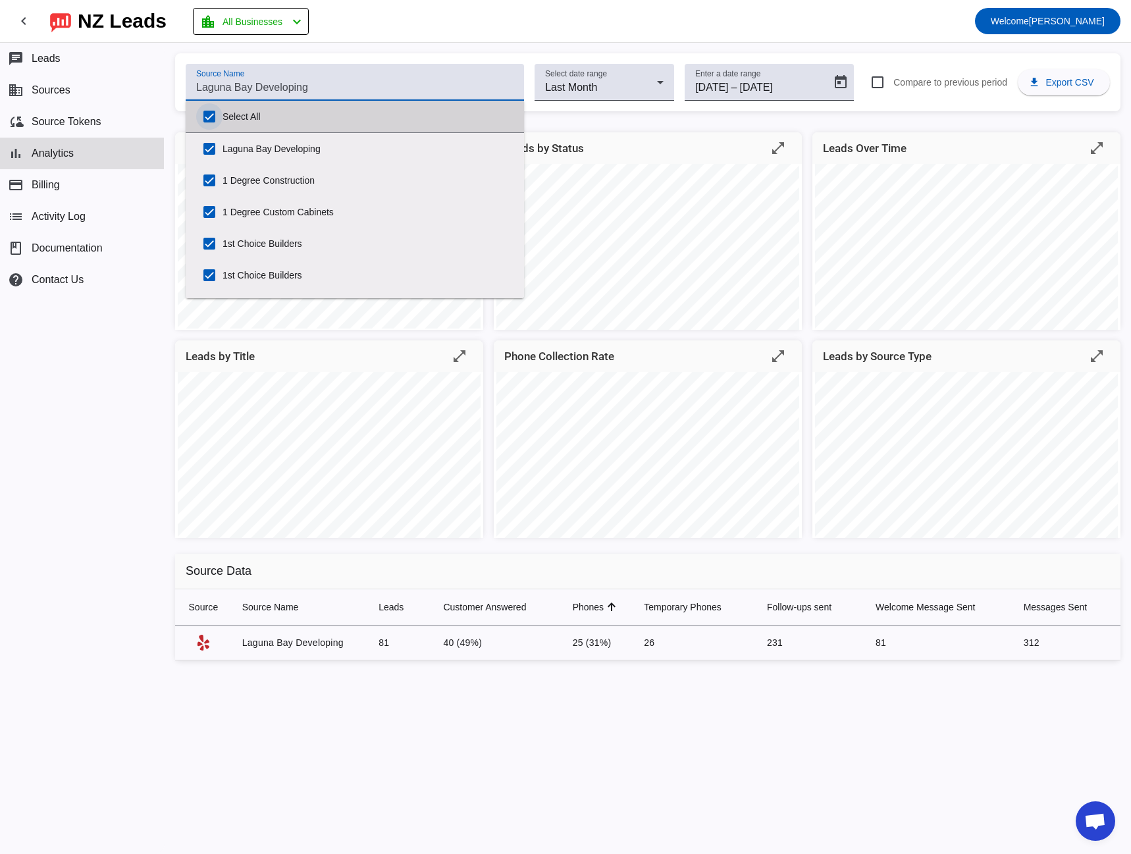
checkbox input "true"
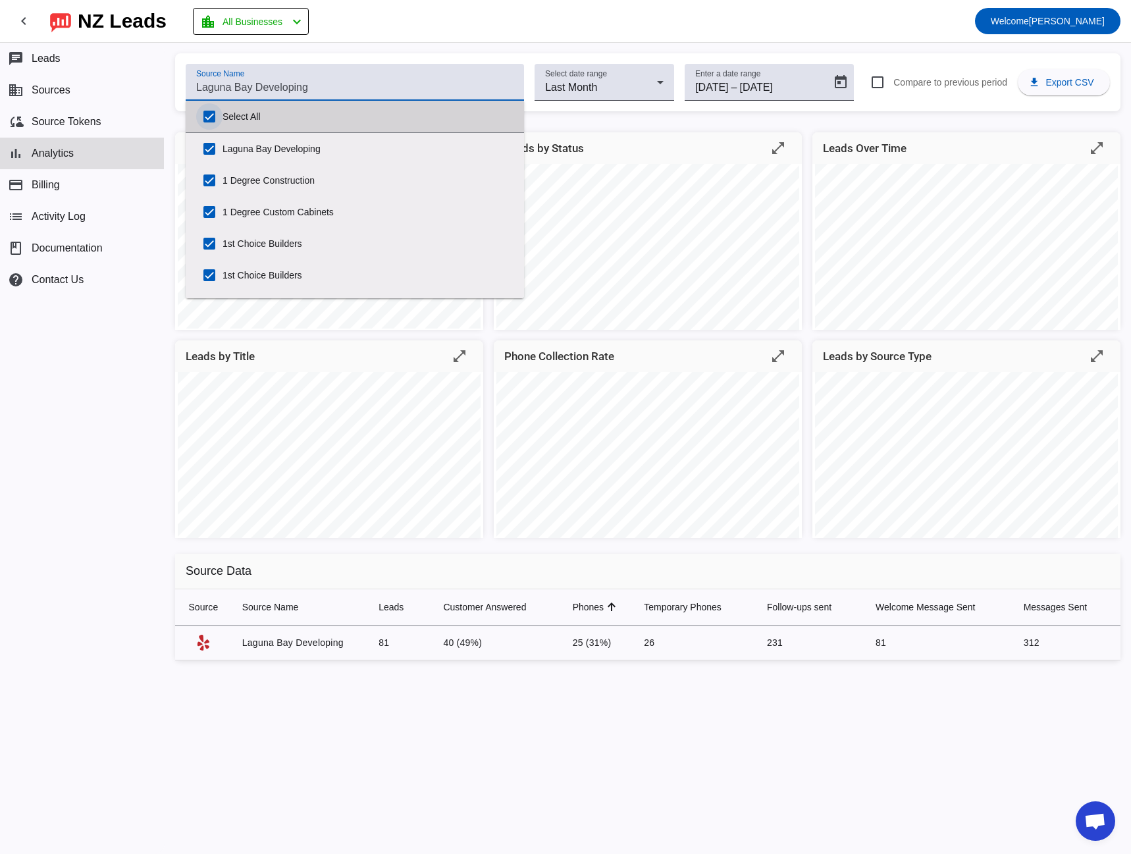
checkbox input "true"
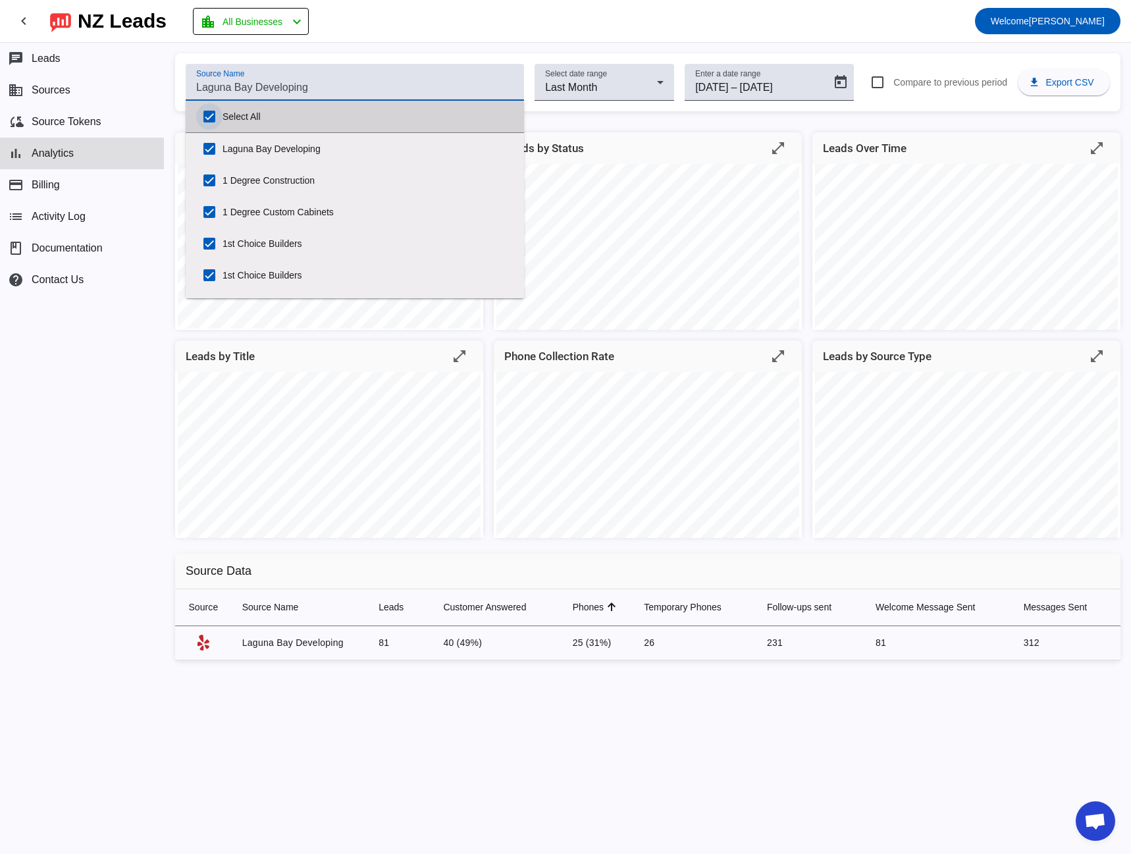
checkbox input "true"
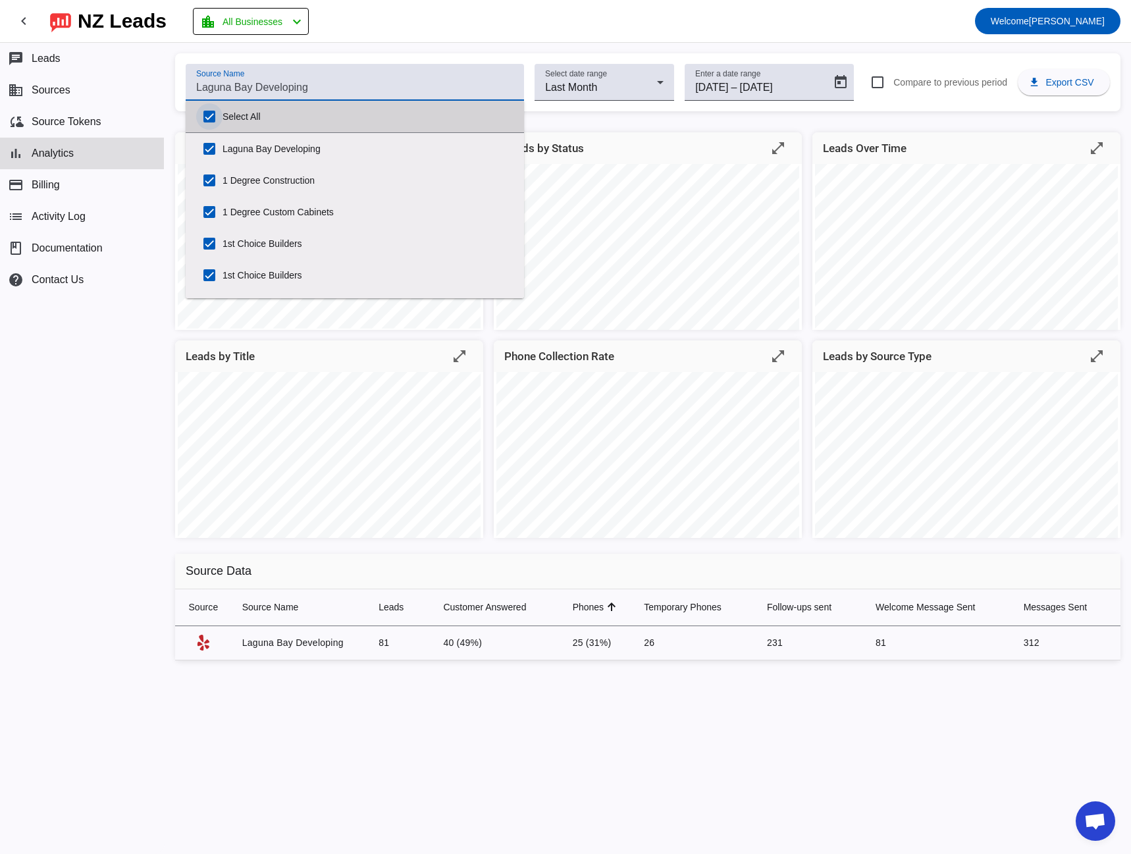
checkbox input "true"
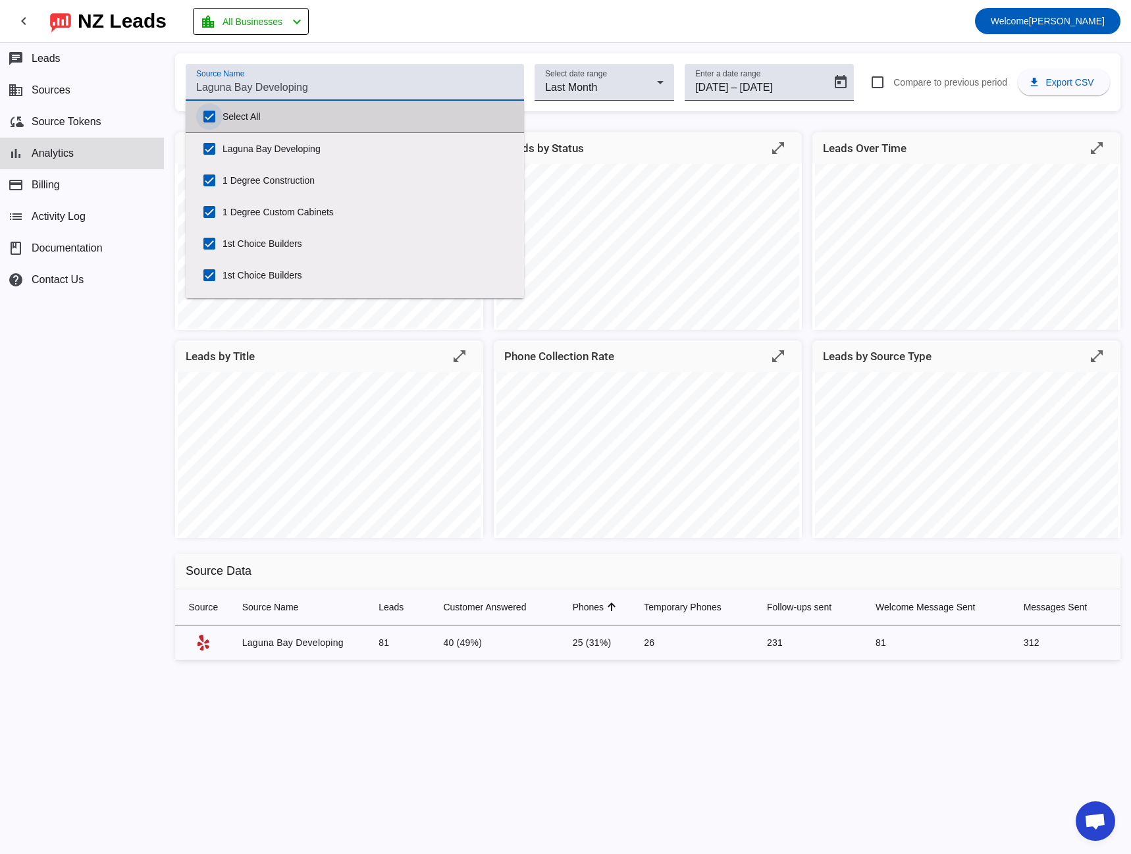
checkbox input "true"
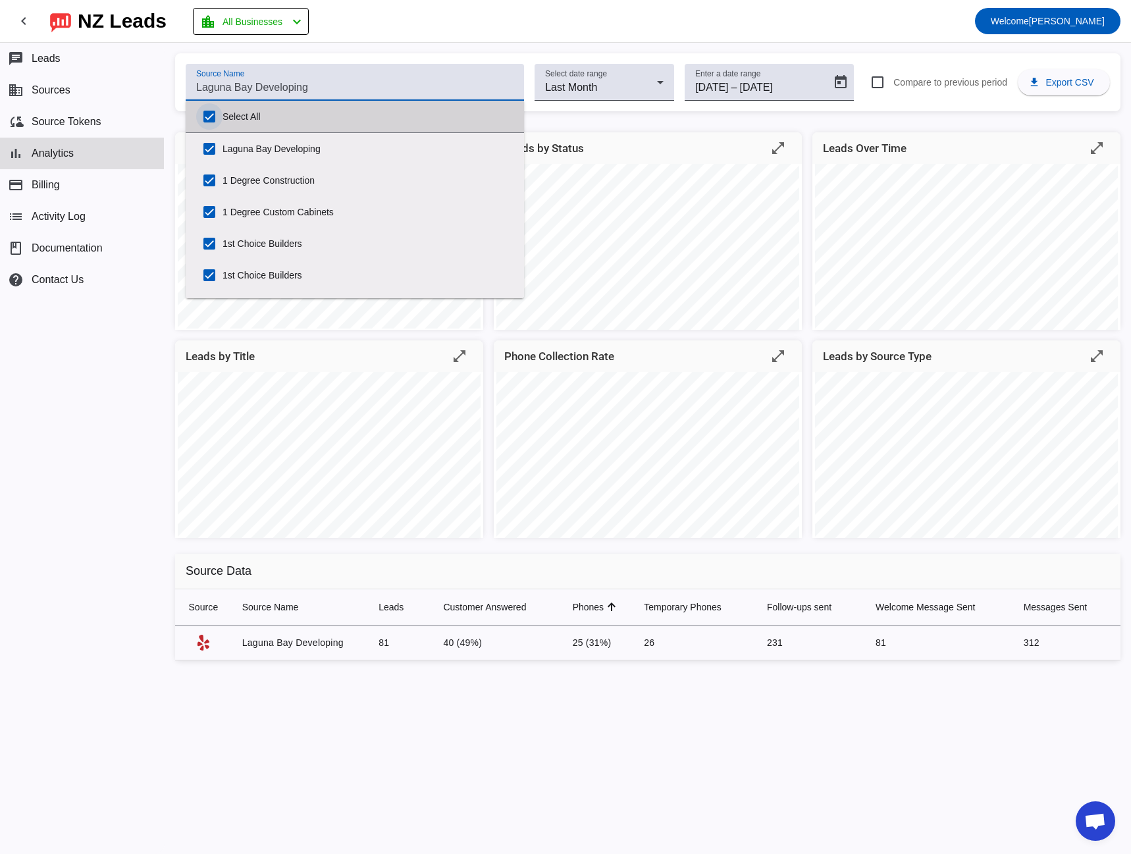
checkbox input "true"
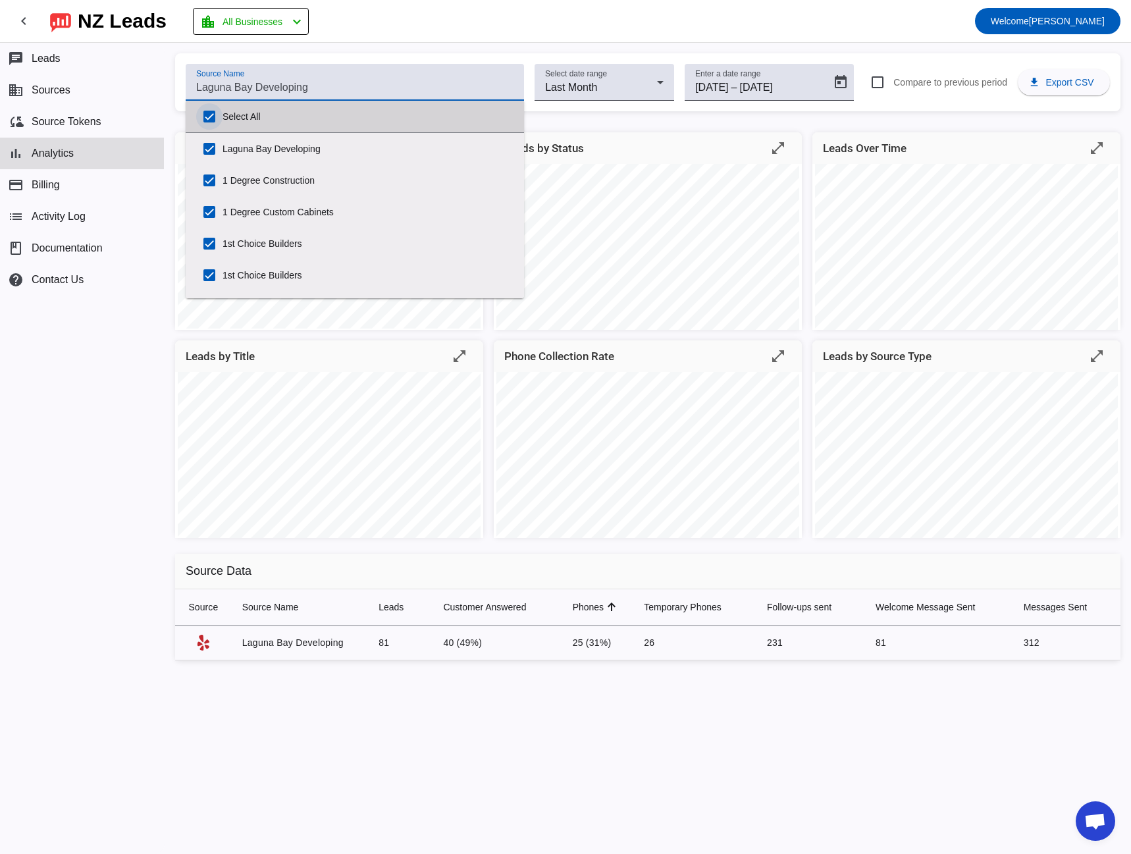
checkbox input "true"
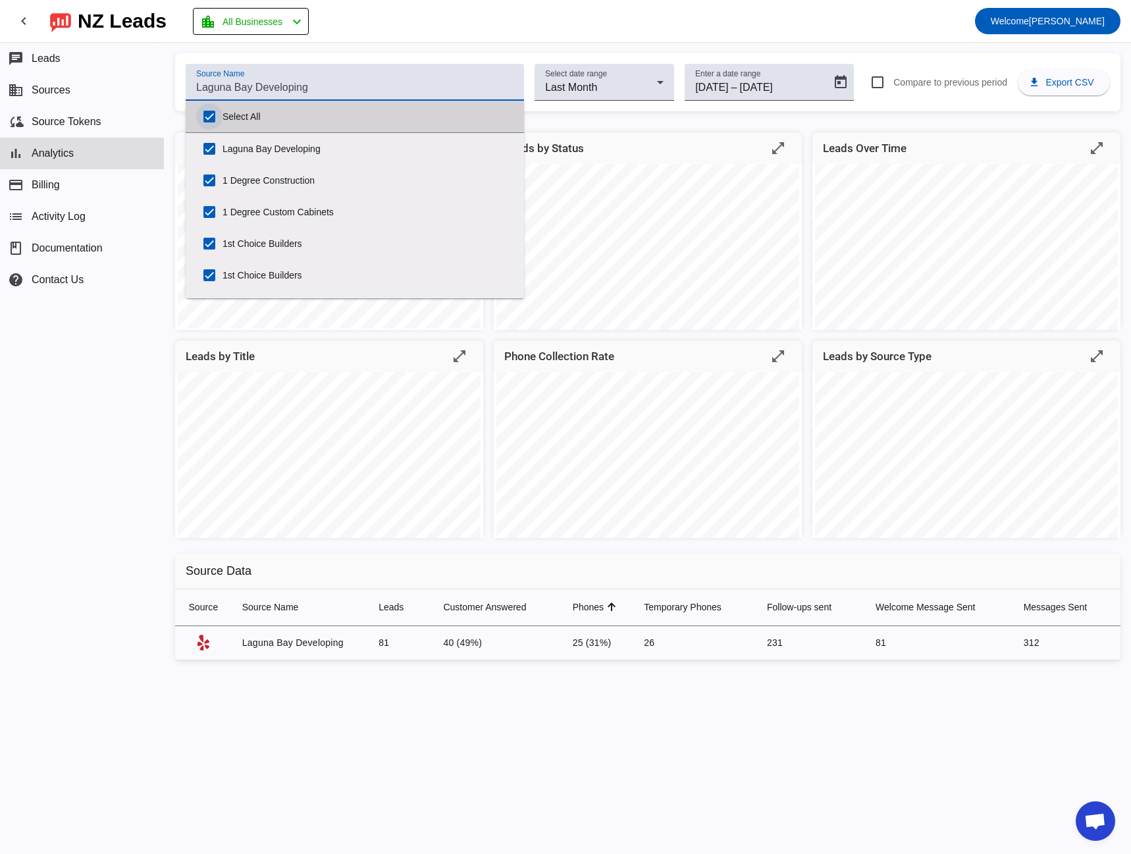
checkbox input "true"
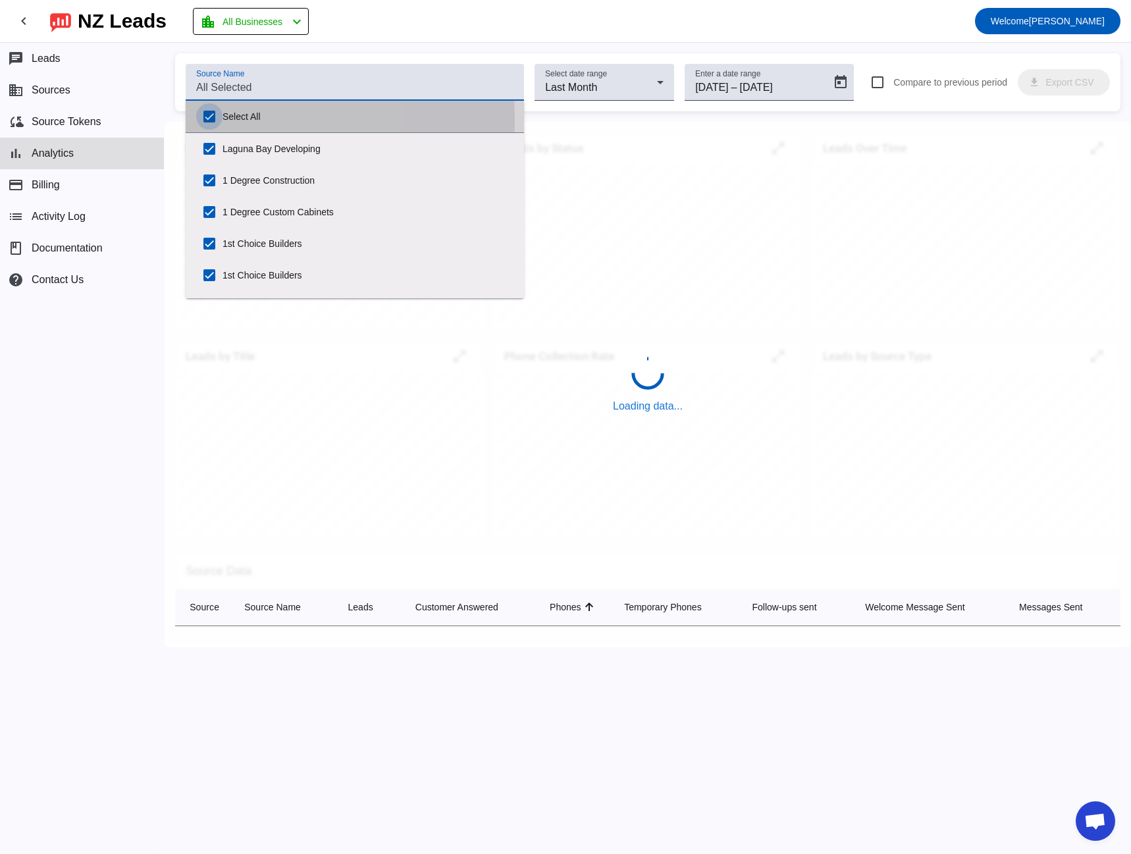
click at [207, 118] on input "Select All" at bounding box center [209, 116] width 26 height 26
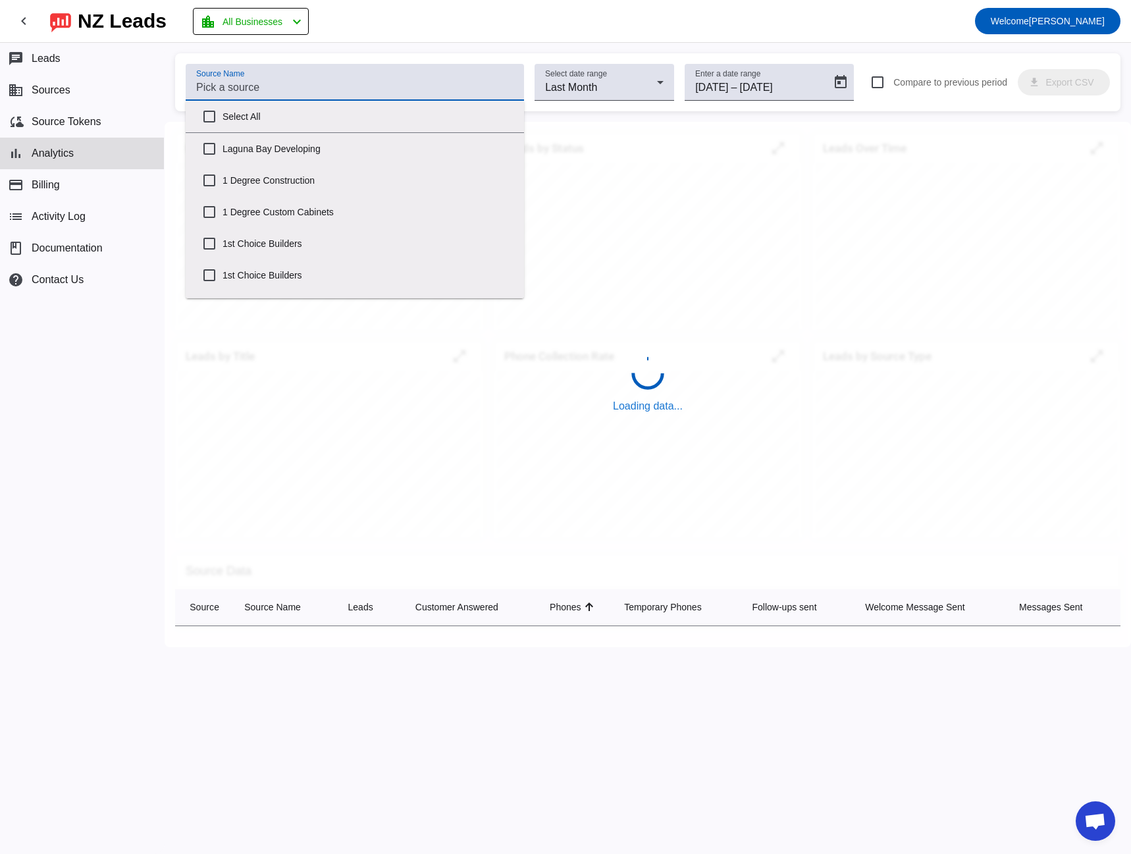
click at [211, 84] on input "Source Name" at bounding box center [354, 88] width 317 height 16
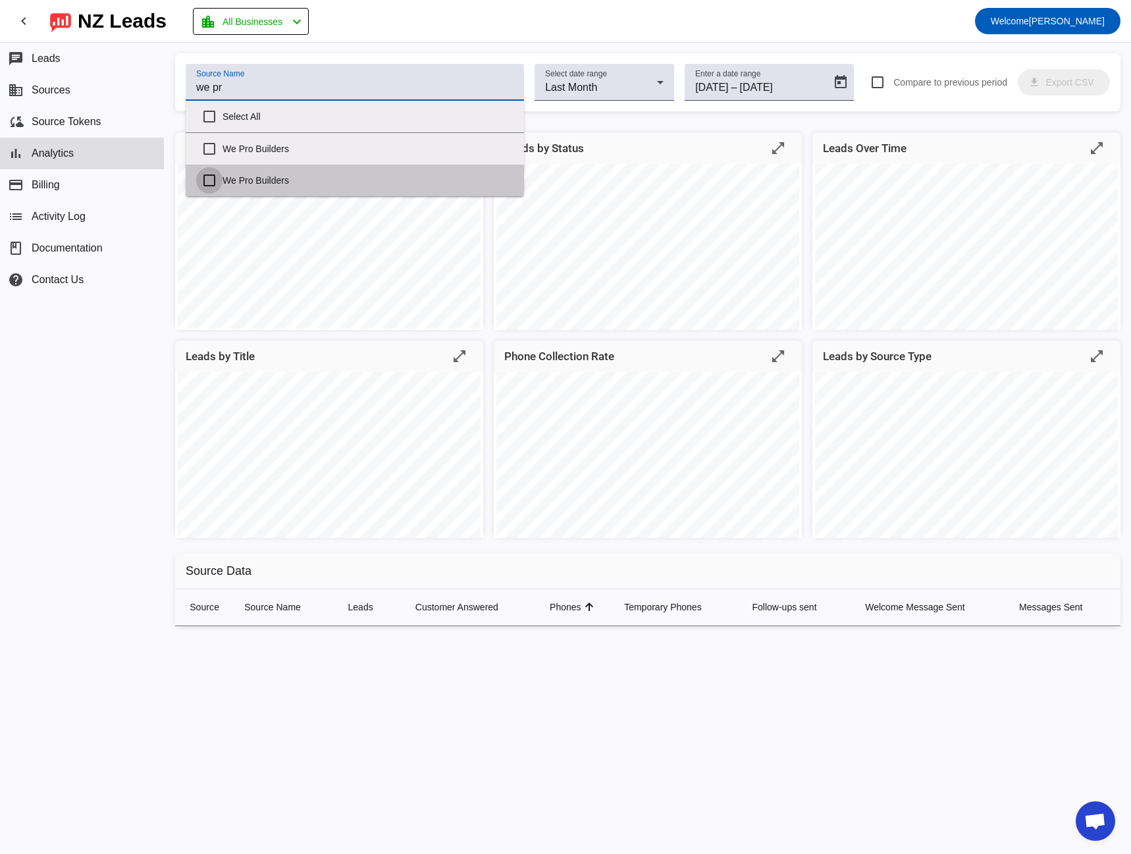
click at [207, 183] on input "We Pro Builders" at bounding box center [209, 180] width 26 height 26
click at [209, 184] on input "We Pro Builders" at bounding box center [209, 180] width 26 height 26
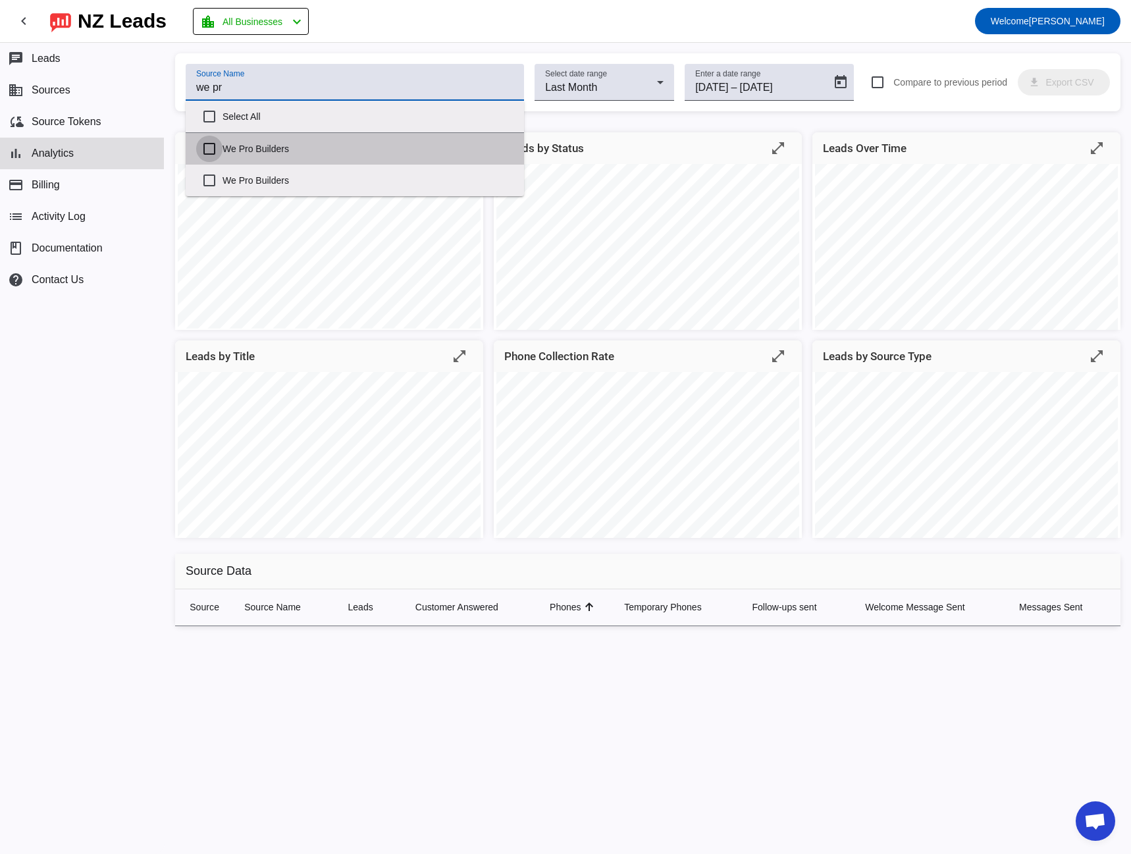
click at [210, 153] on input "We Pro Builders" at bounding box center [209, 149] width 26 height 26
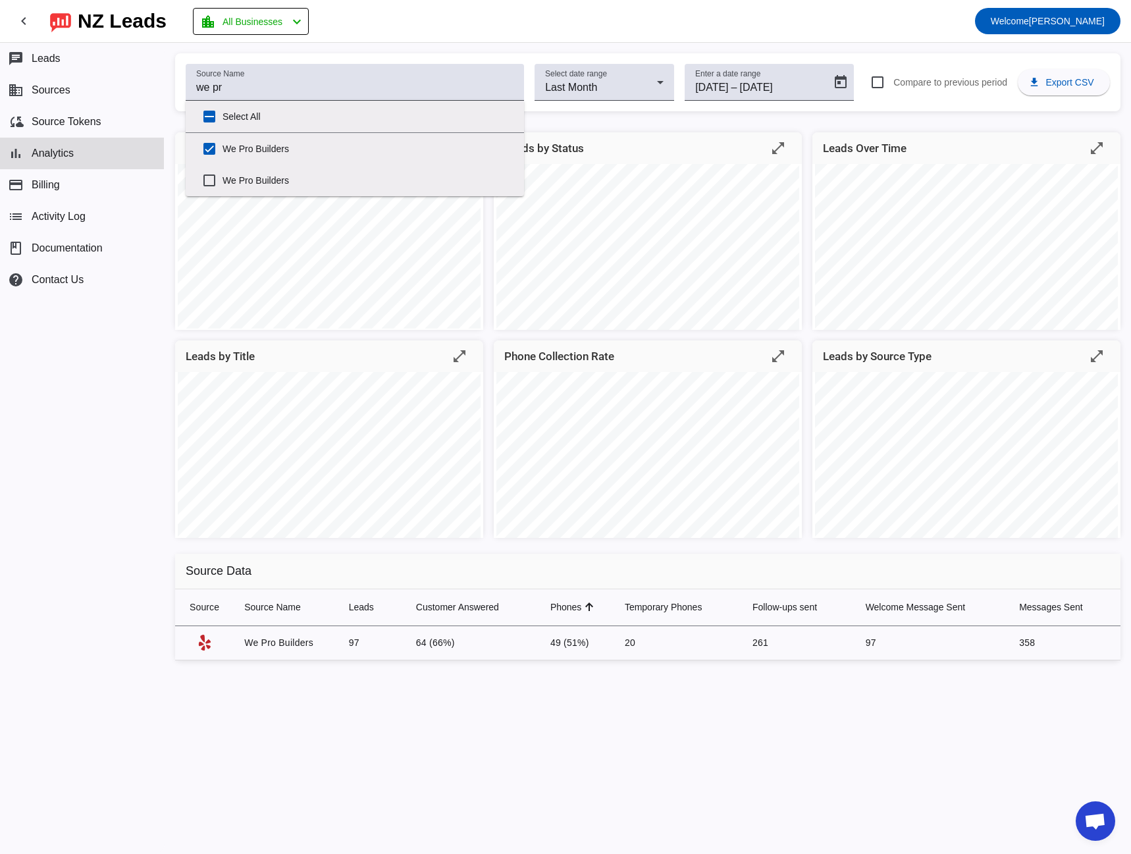
click at [288, 55] on div "Source Name we pr Select date range Last Month Enter a date range [DATE] [DATE]…" at bounding box center [647, 82] width 945 height 58
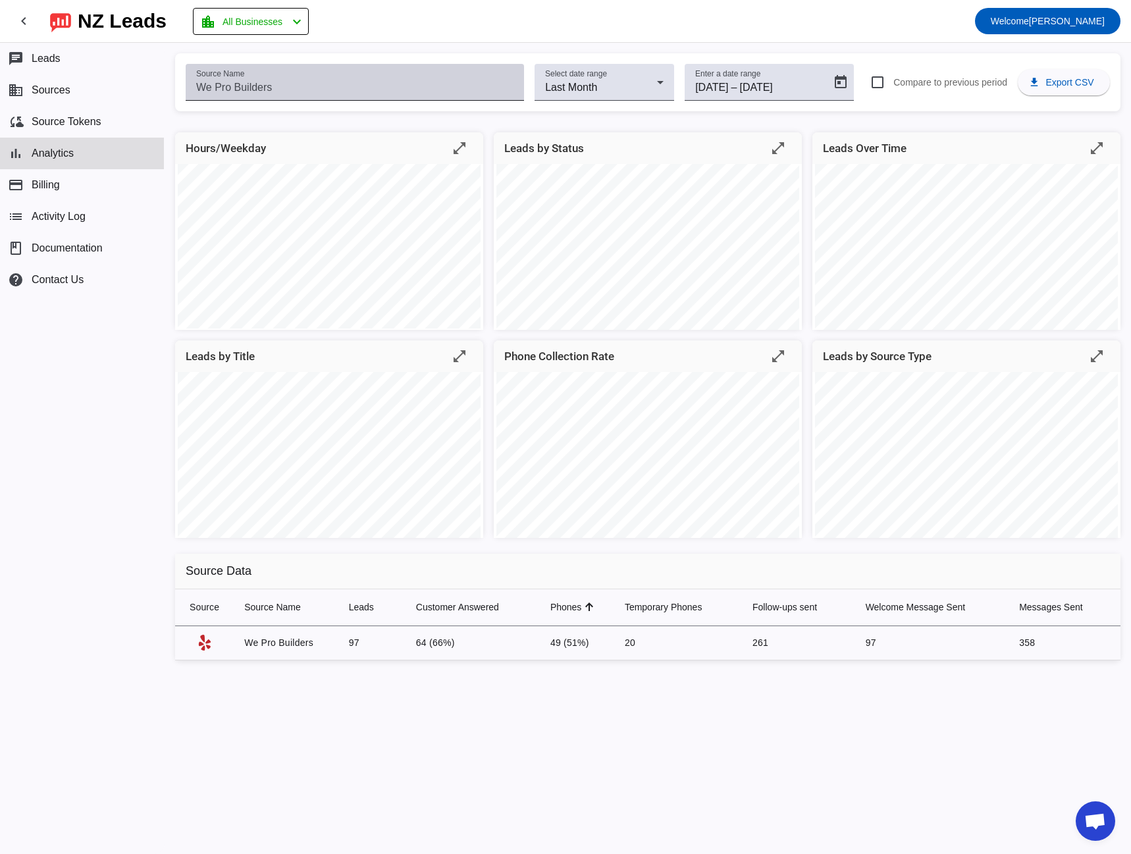
click at [244, 87] on input "Source Name" at bounding box center [354, 88] width 317 height 16
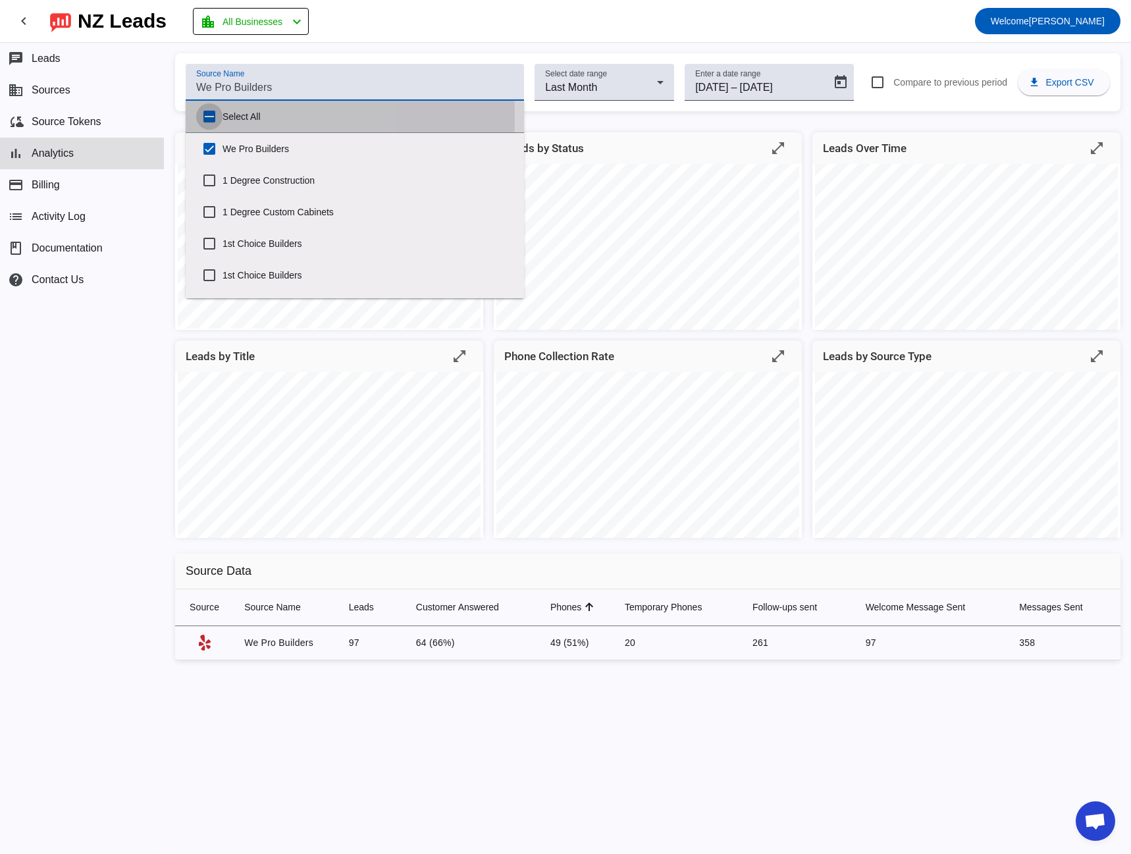
click at [204, 116] on input "Select All" at bounding box center [209, 116] width 26 height 26
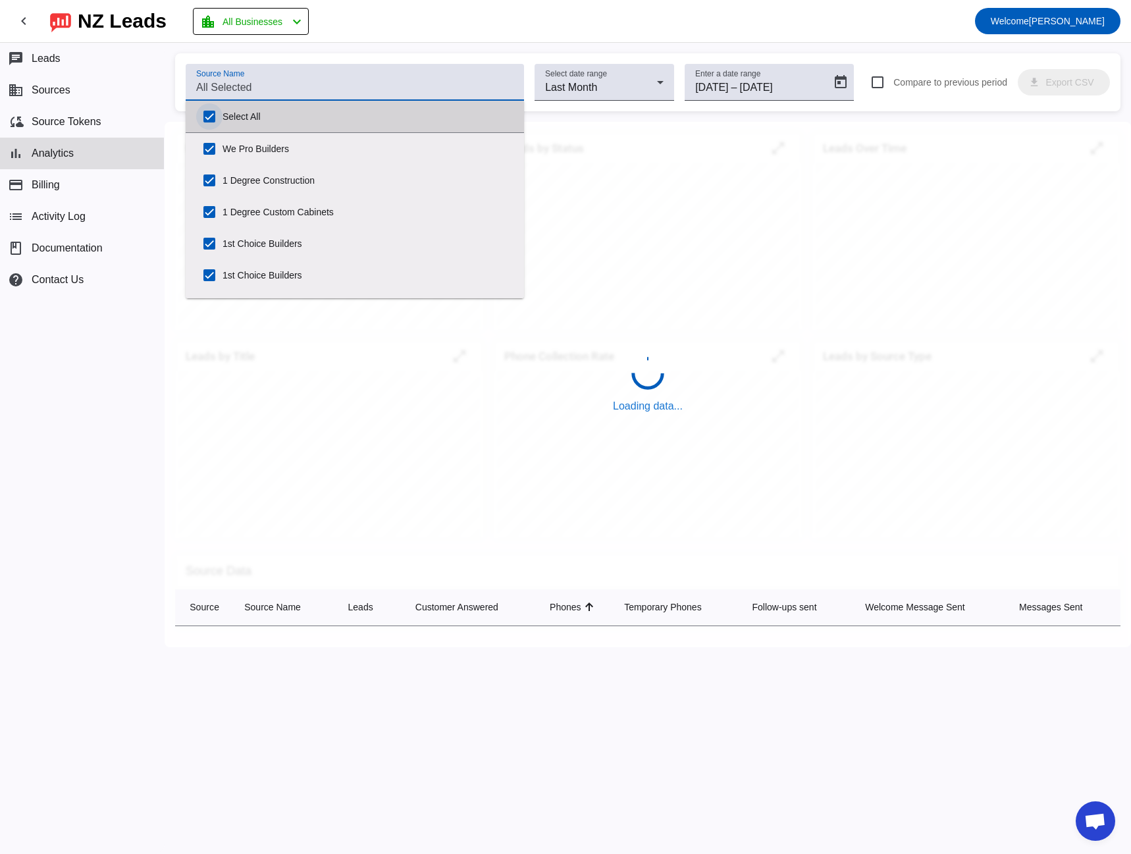
click at [204, 118] on input "Select All" at bounding box center [209, 116] width 26 height 26
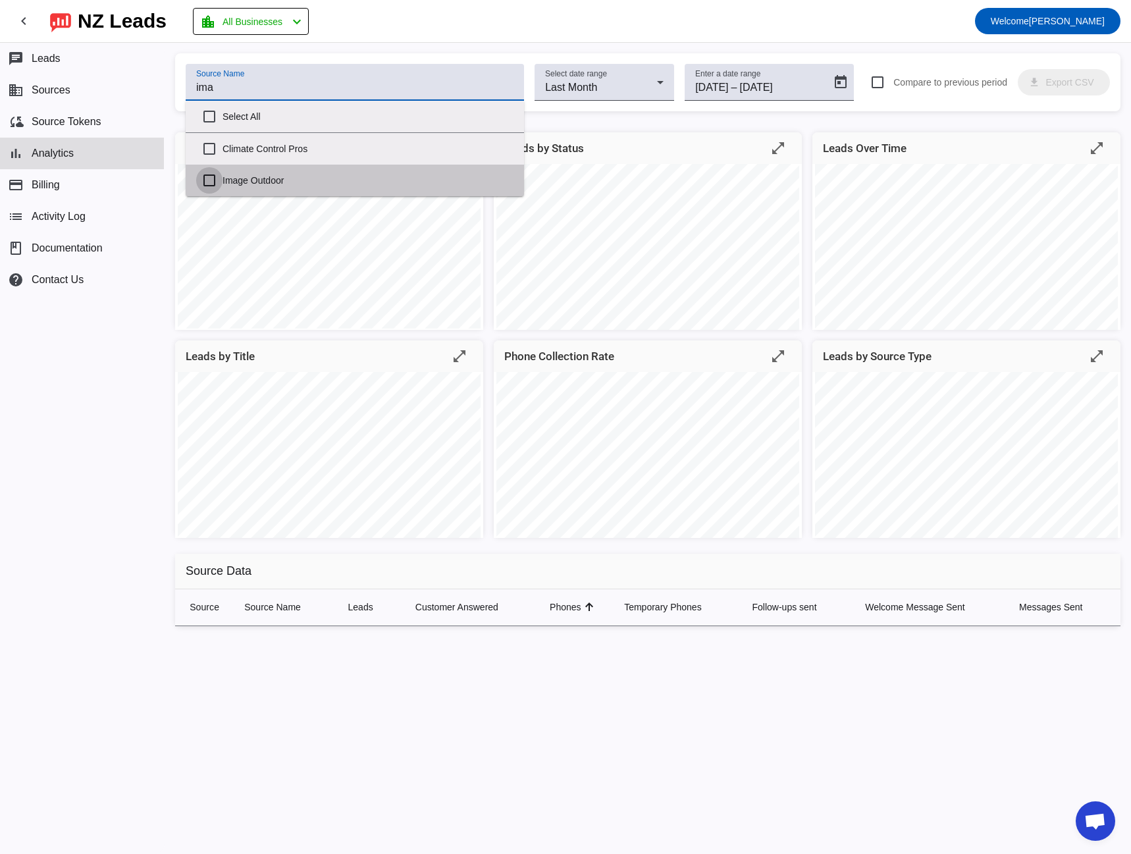
click at [210, 182] on input "Image Outdoor" at bounding box center [209, 180] width 26 height 26
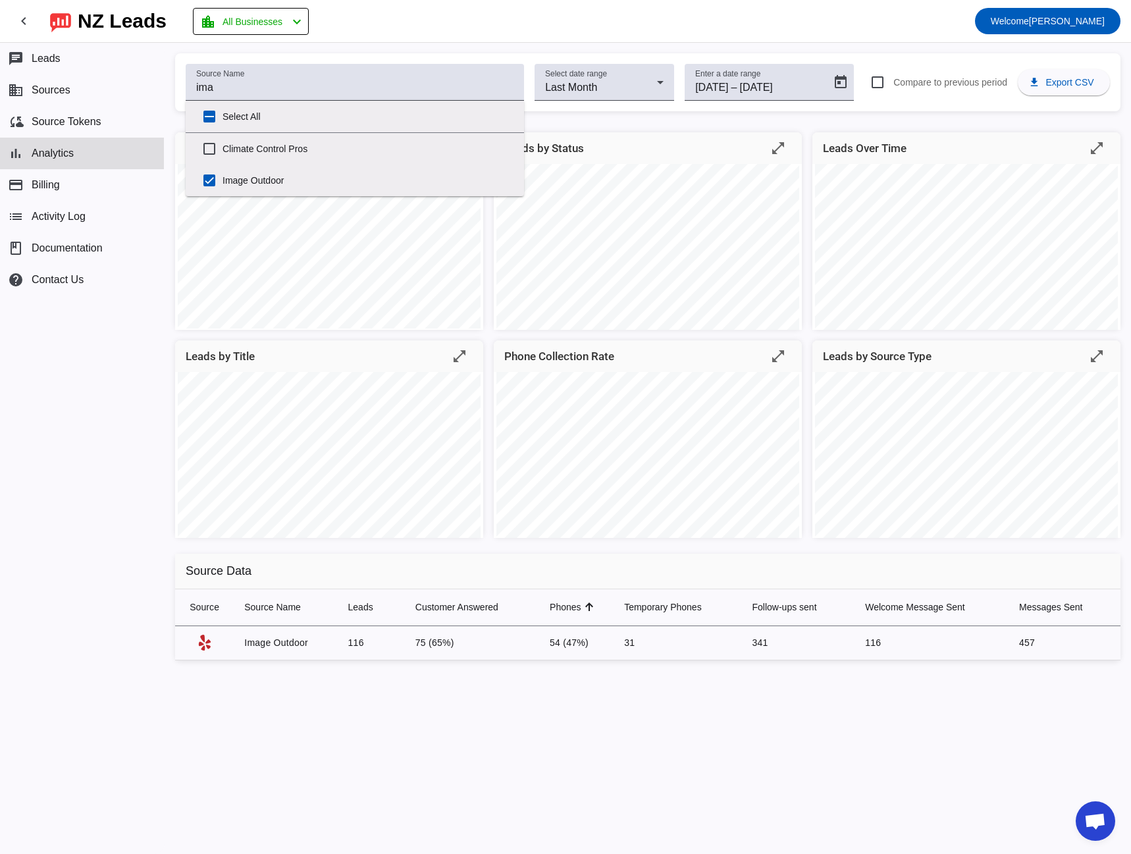
click at [157, 538] on div "chat Leads business Sources cloud_sync Source Tokens bar_chart Analytics paymen…" at bounding box center [82, 448] width 164 height 811
